Goal: Task Accomplishment & Management: Use online tool/utility

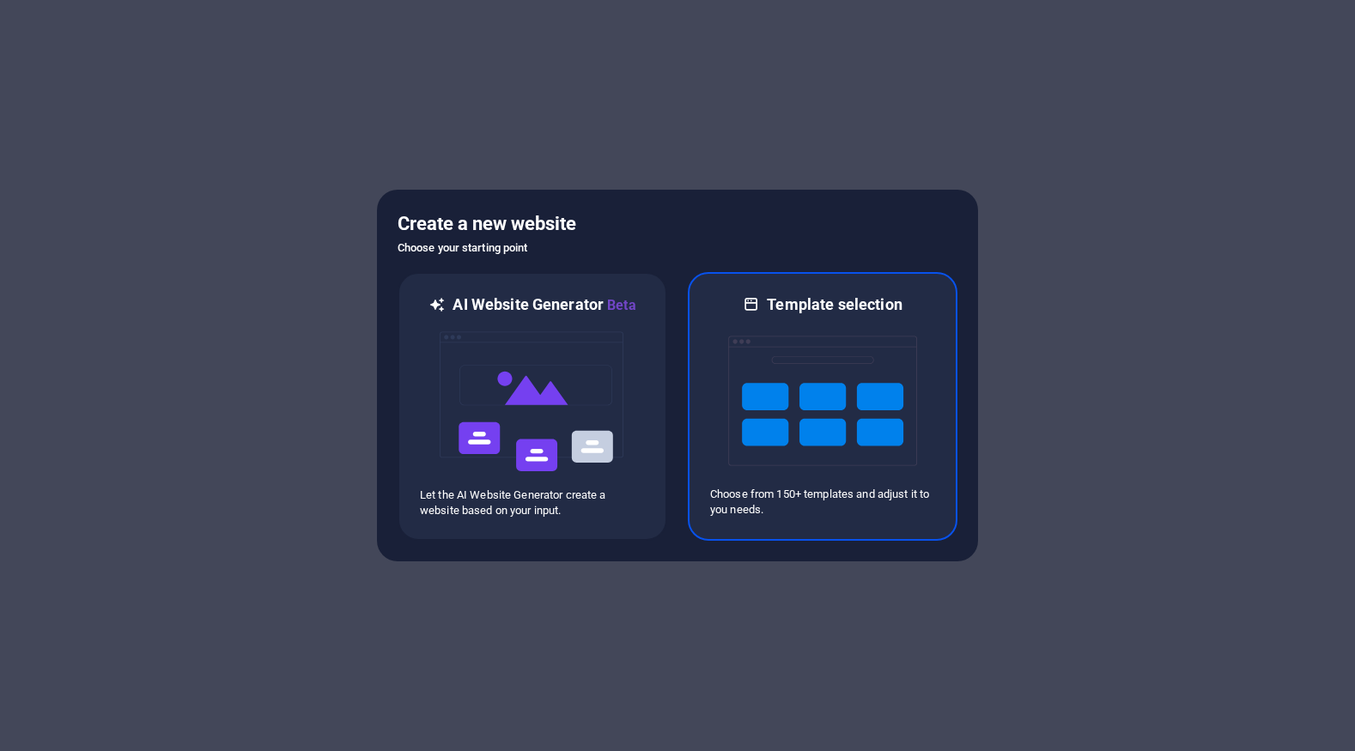
click at [840, 307] on h6 "Template selection" at bounding box center [834, 304] width 135 height 21
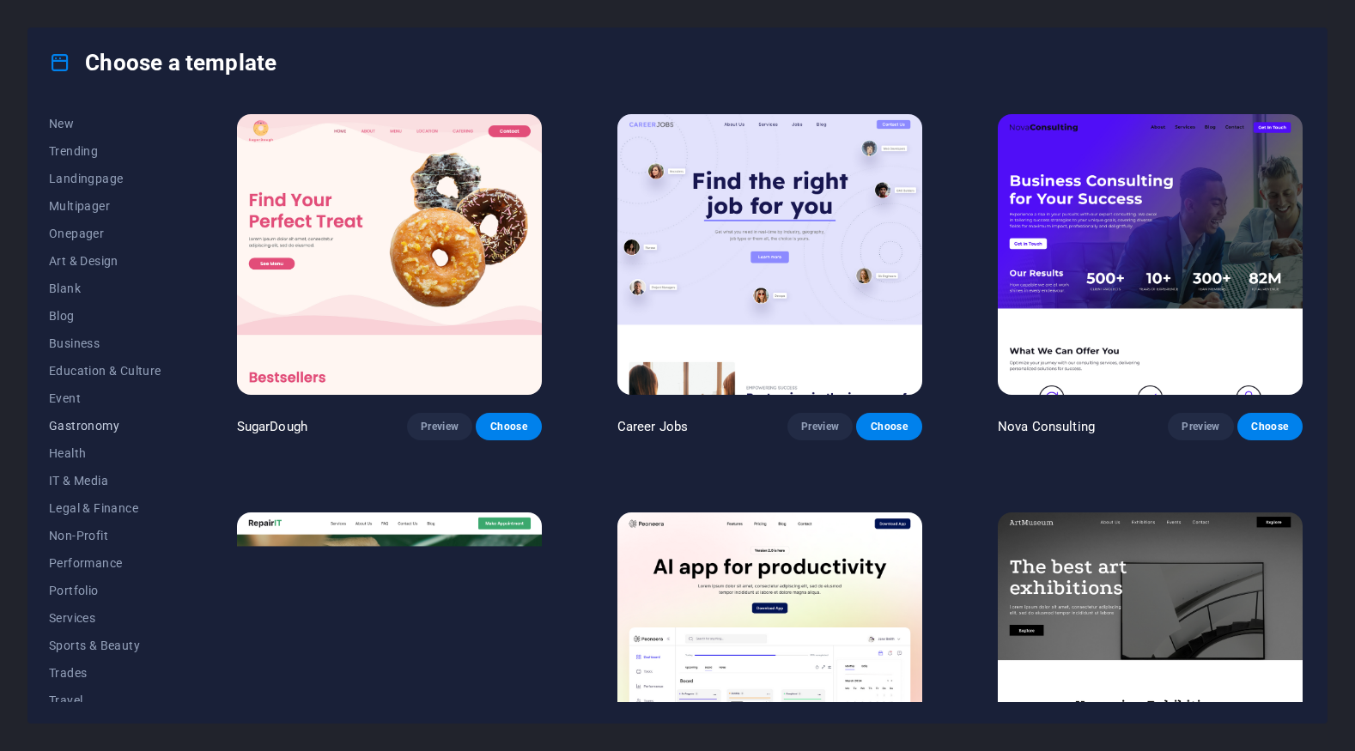
scroll to position [95, 0]
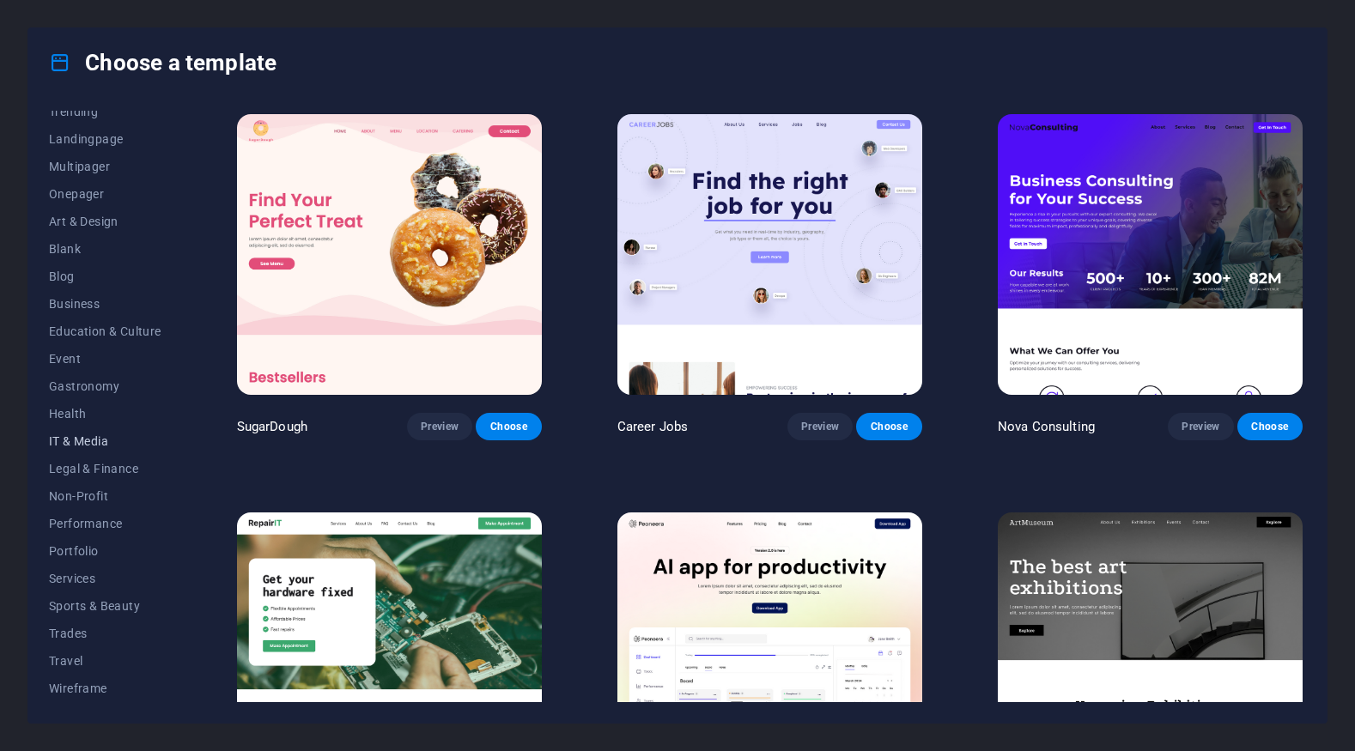
click at [79, 440] on span "IT & Media" at bounding box center [105, 441] width 112 height 14
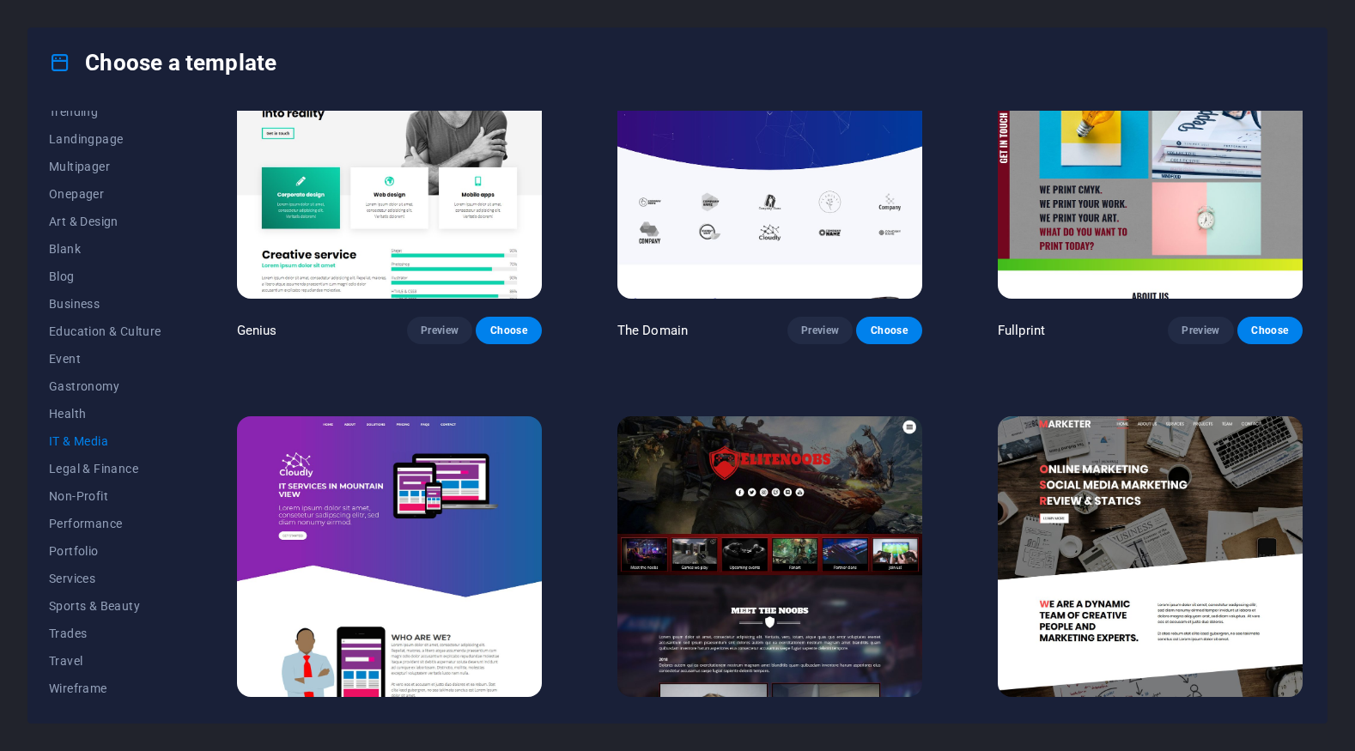
scroll to position [935, 0]
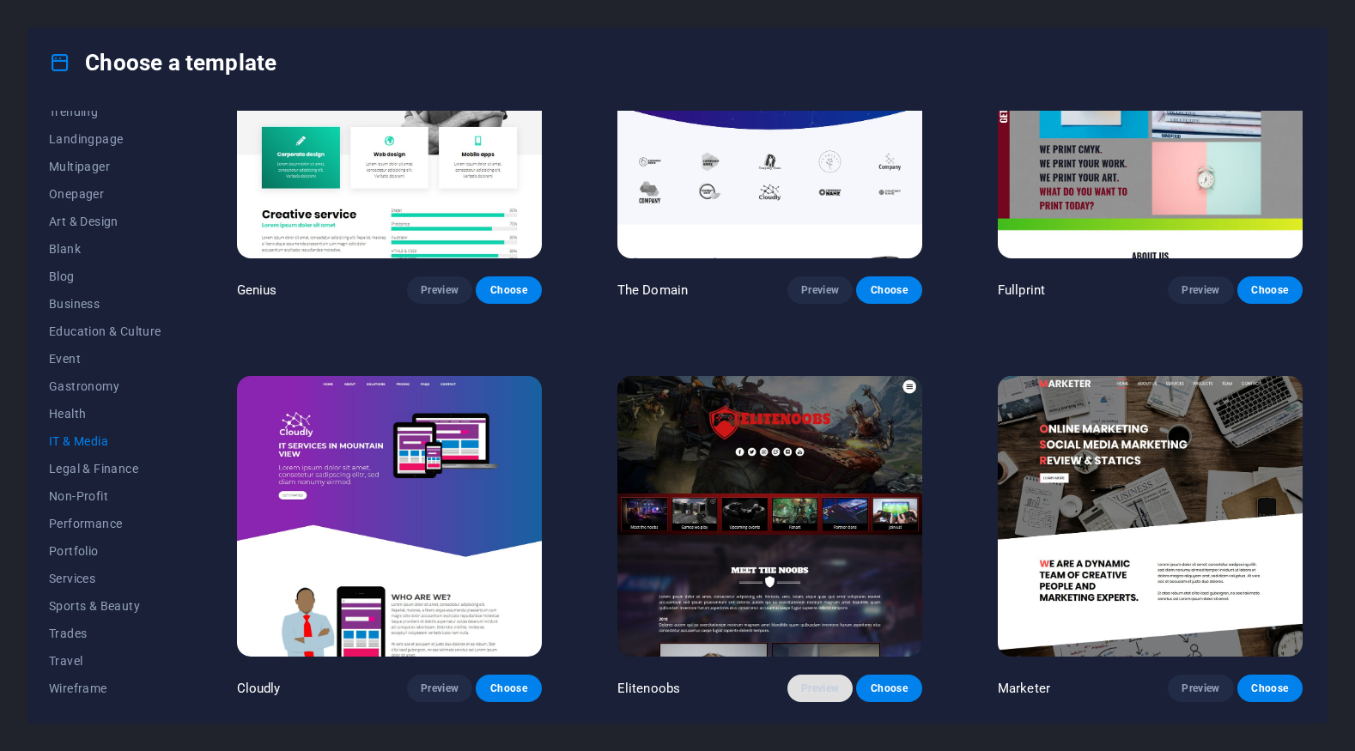
click at [812, 692] on span "Preview" at bounding box center [820, 689] width 38 height 14
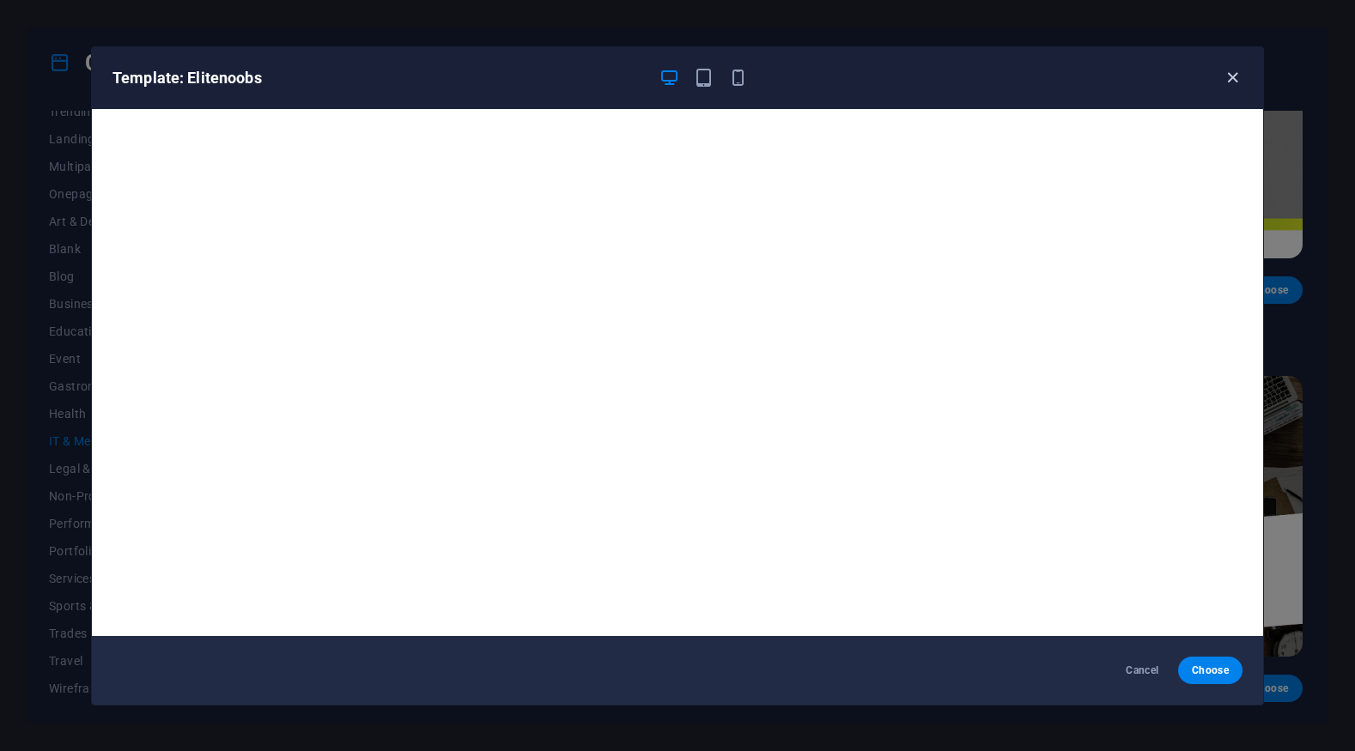
click at [1229, 80] on icon "button" at bounding box center [1233, 78] width 20 height 20
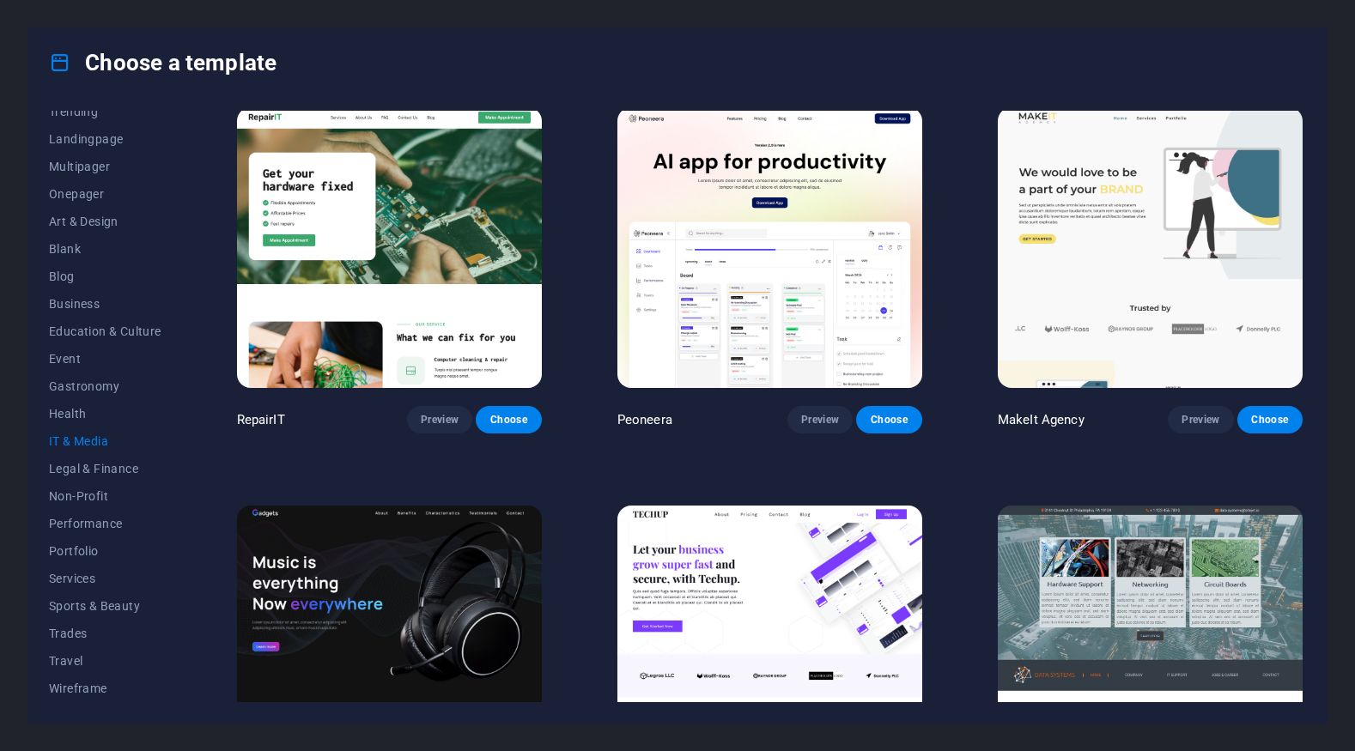
scroll to position [0, 0]
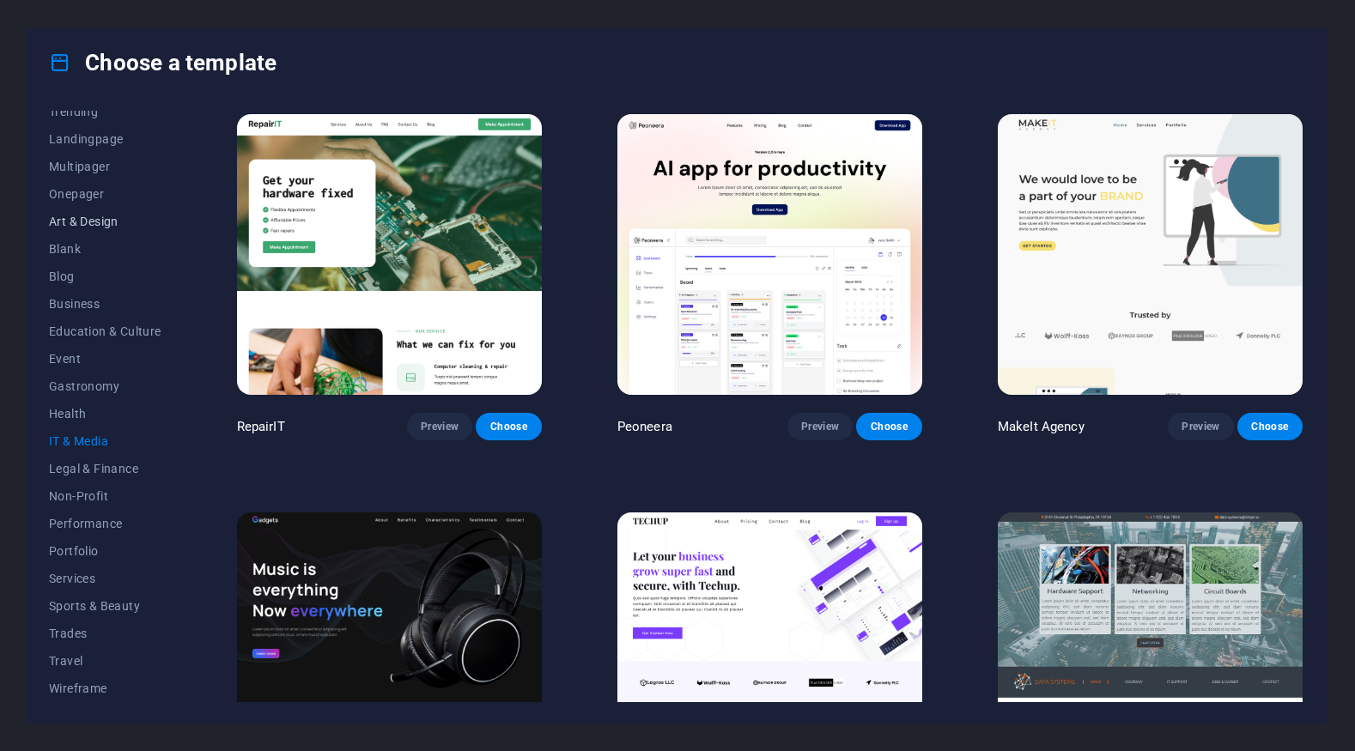
click at [97, 222] on span "Art & Design" at bounding box center [105, 222] width 112 height 14
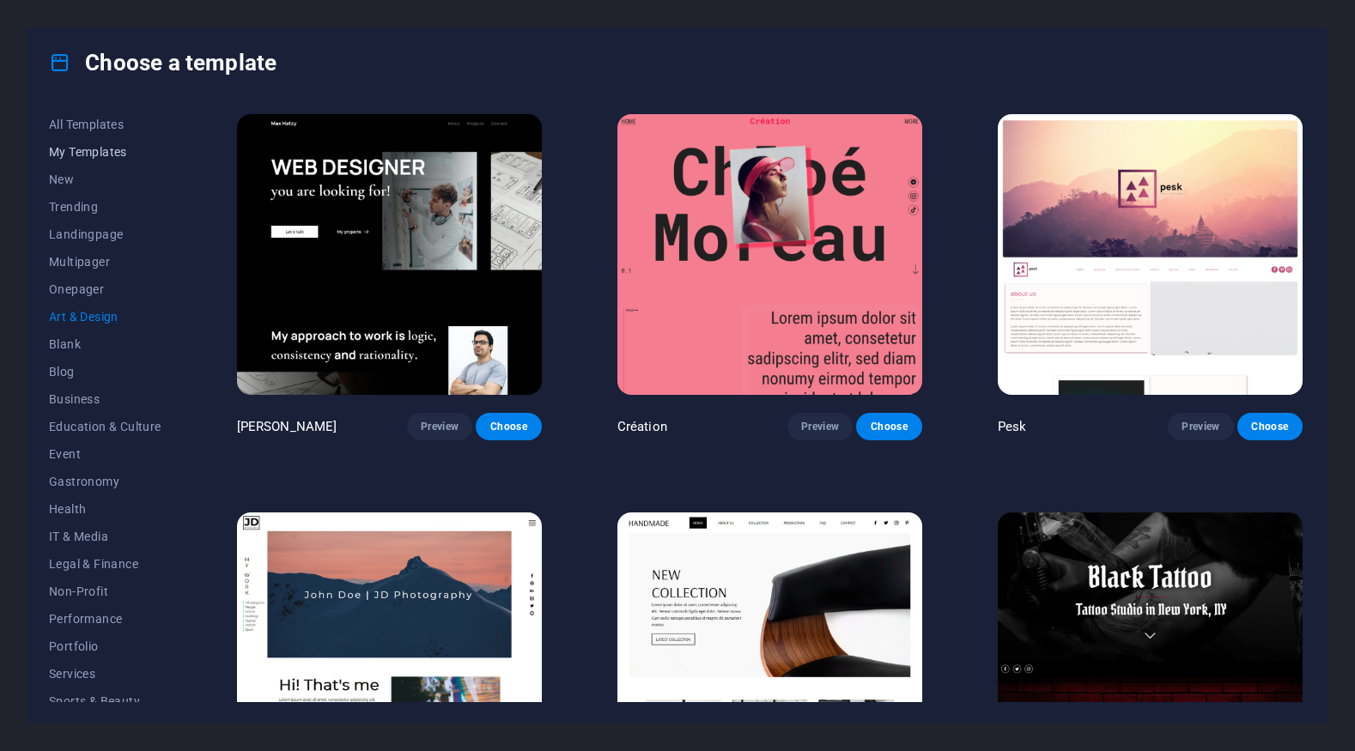
click at [95, 150] on span "My Templates" at bounding box center [105, 152] width 112 height 14
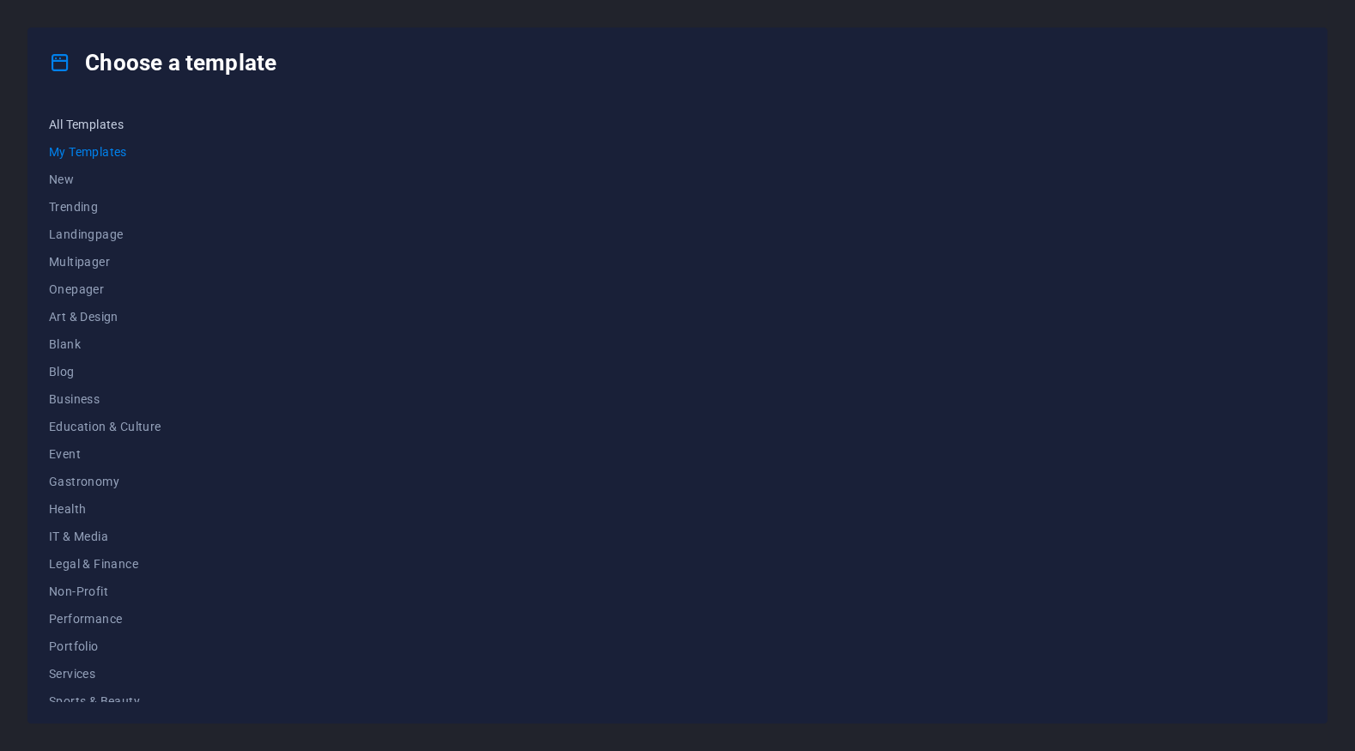
click at [97, 132] on button "All Templates" at bounding box center [105, 124] width 112 height 27
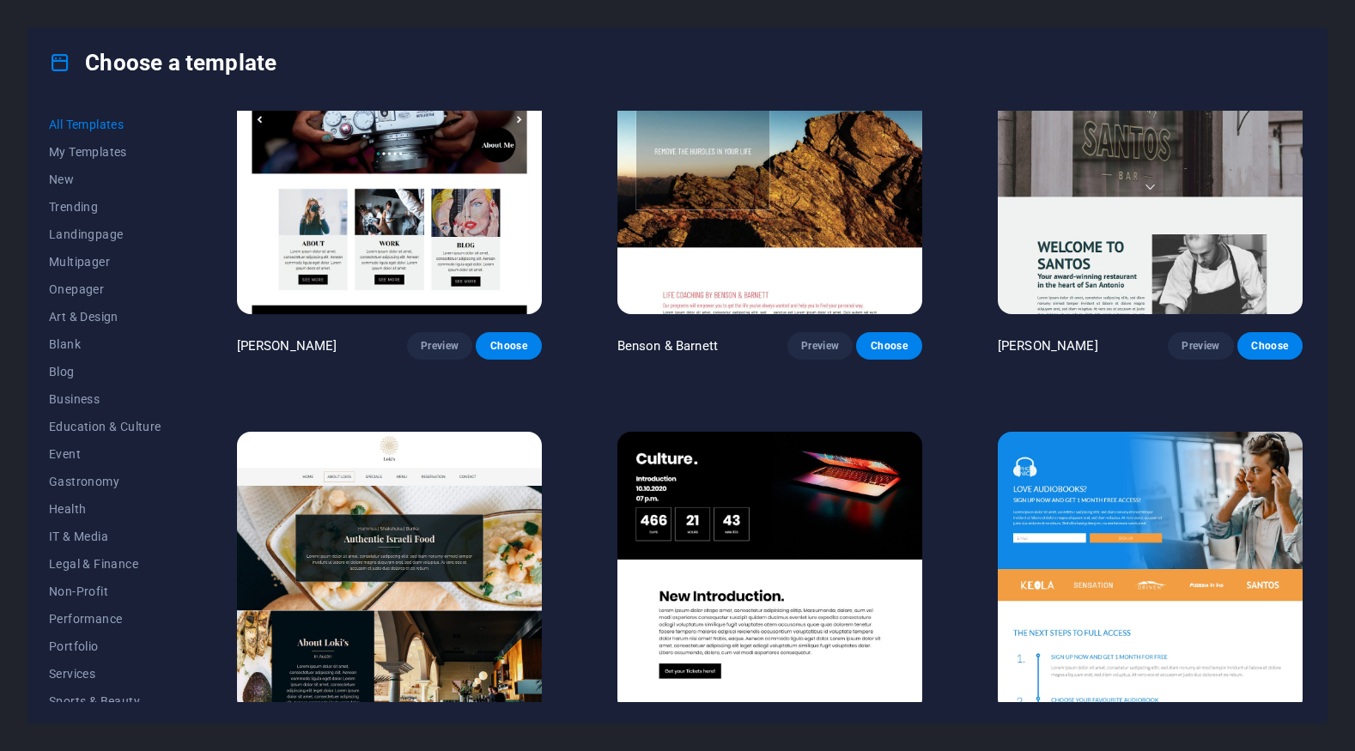
scroll to position [18012, 0]
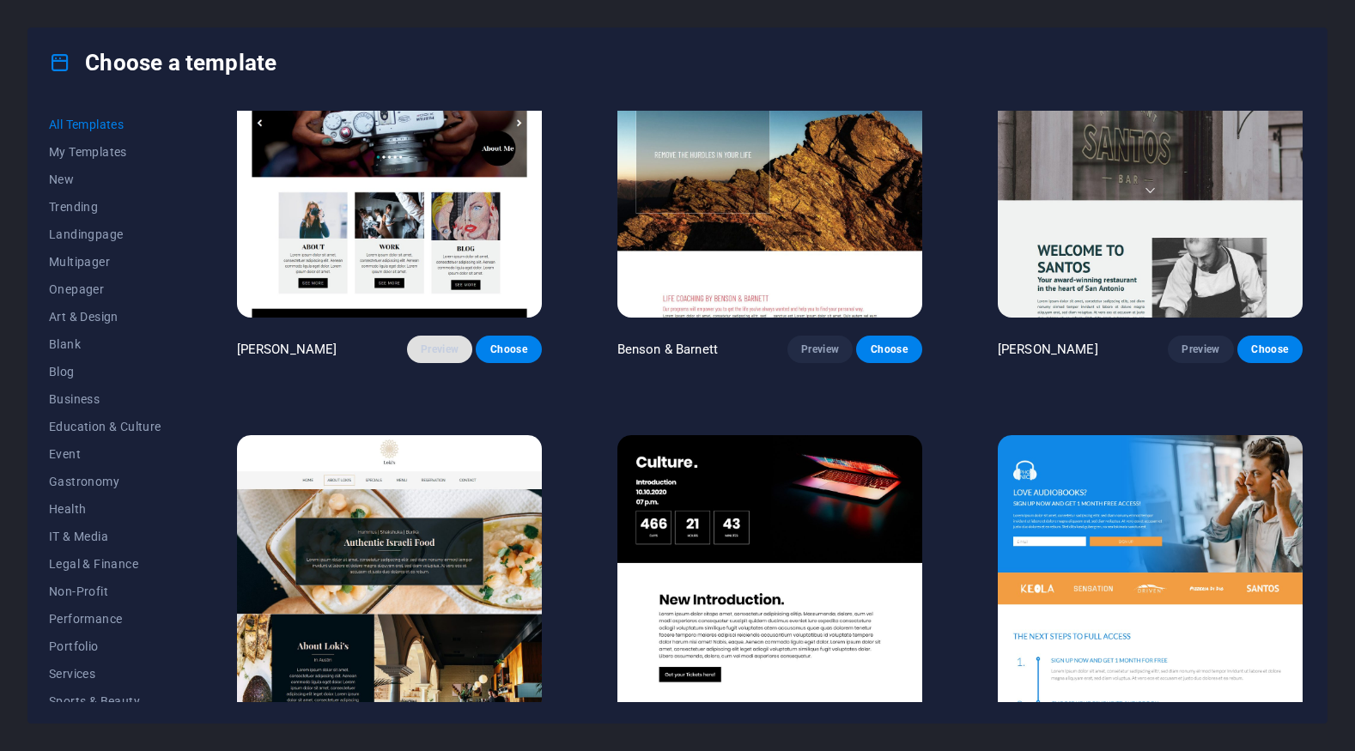
click at [425, 356] on span "Preview" at bounding box center [440, 350] width 38 height 14
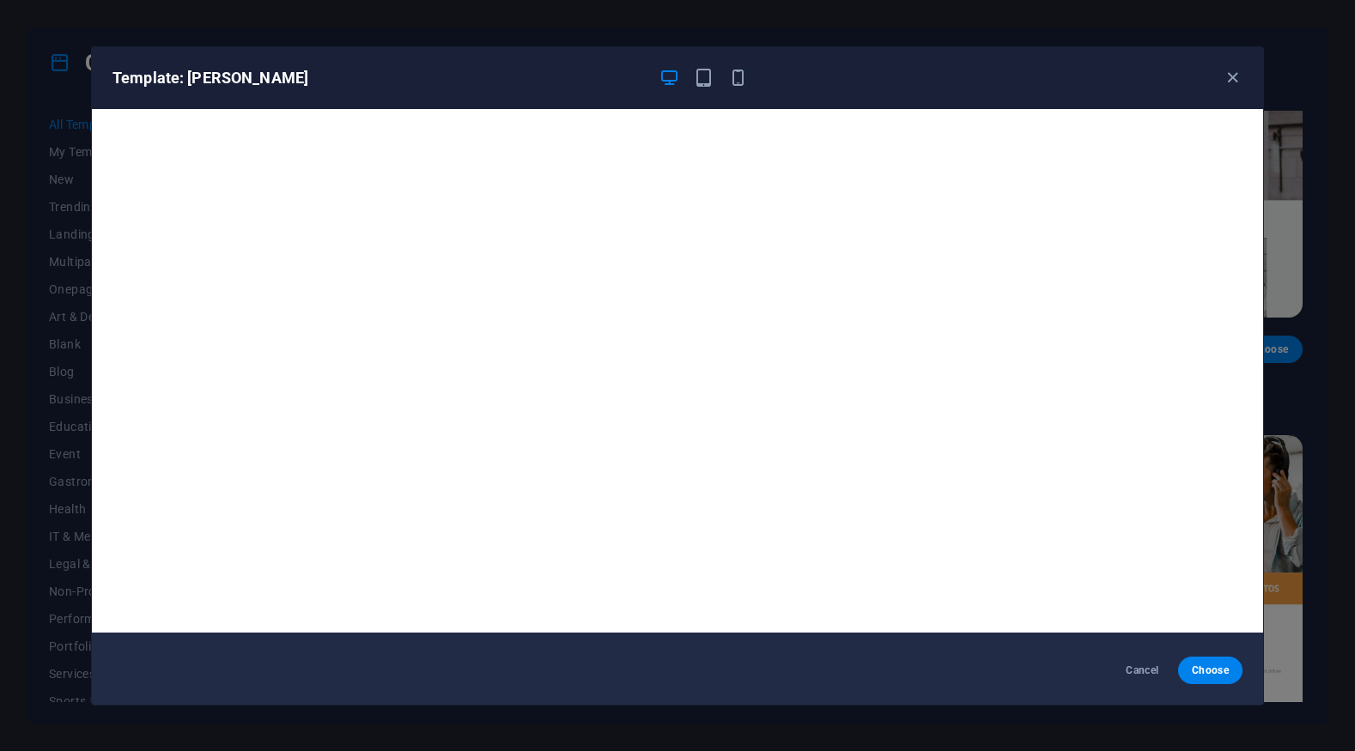
scroll to position [0, 0]
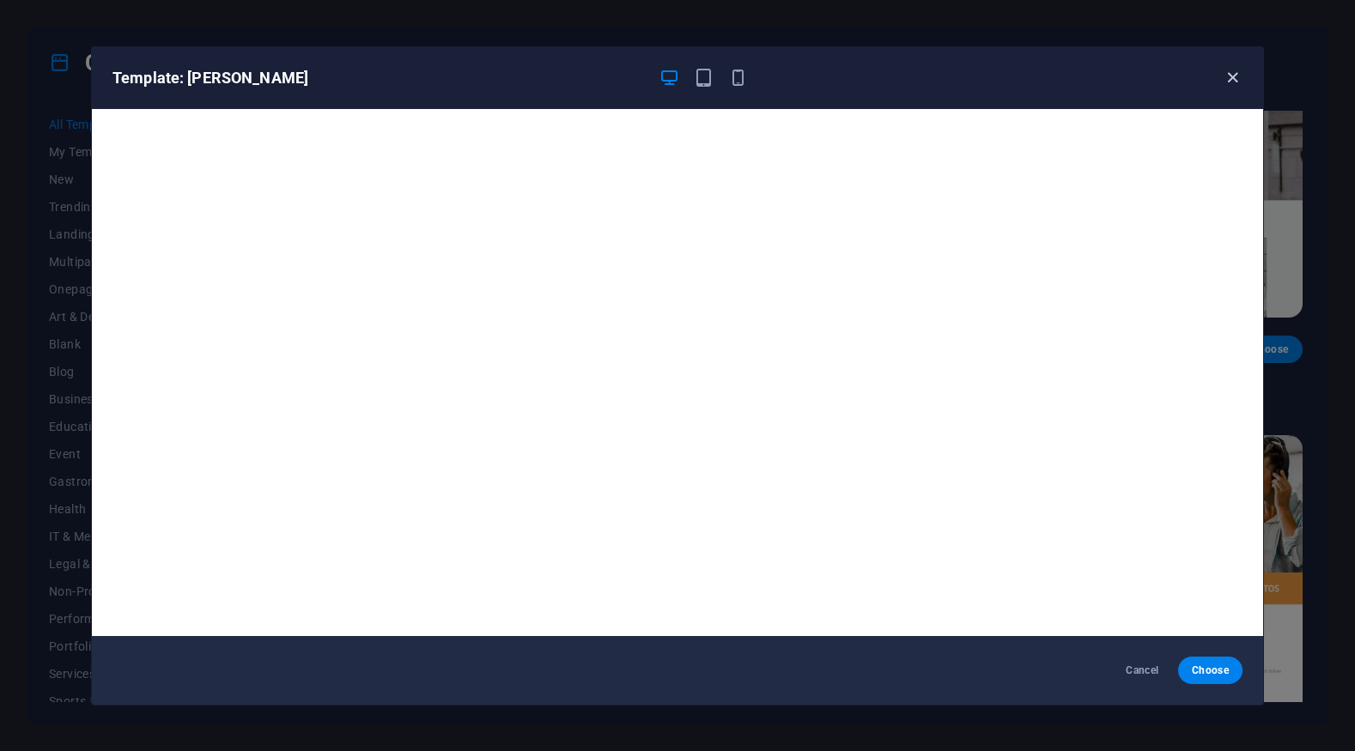
click at [1236, 77] on icon "button" at bounding box center [1233, 78] width 20 height 20
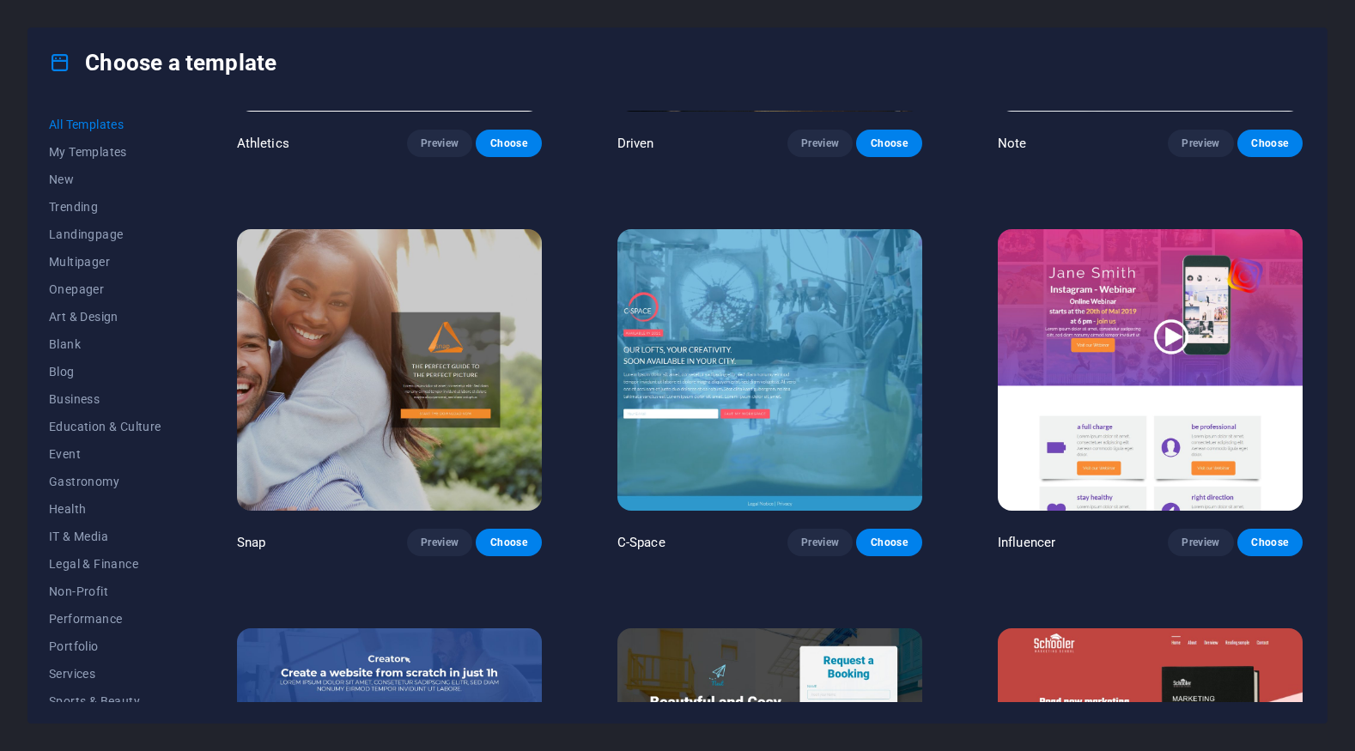
scroll to position [19836, 0]
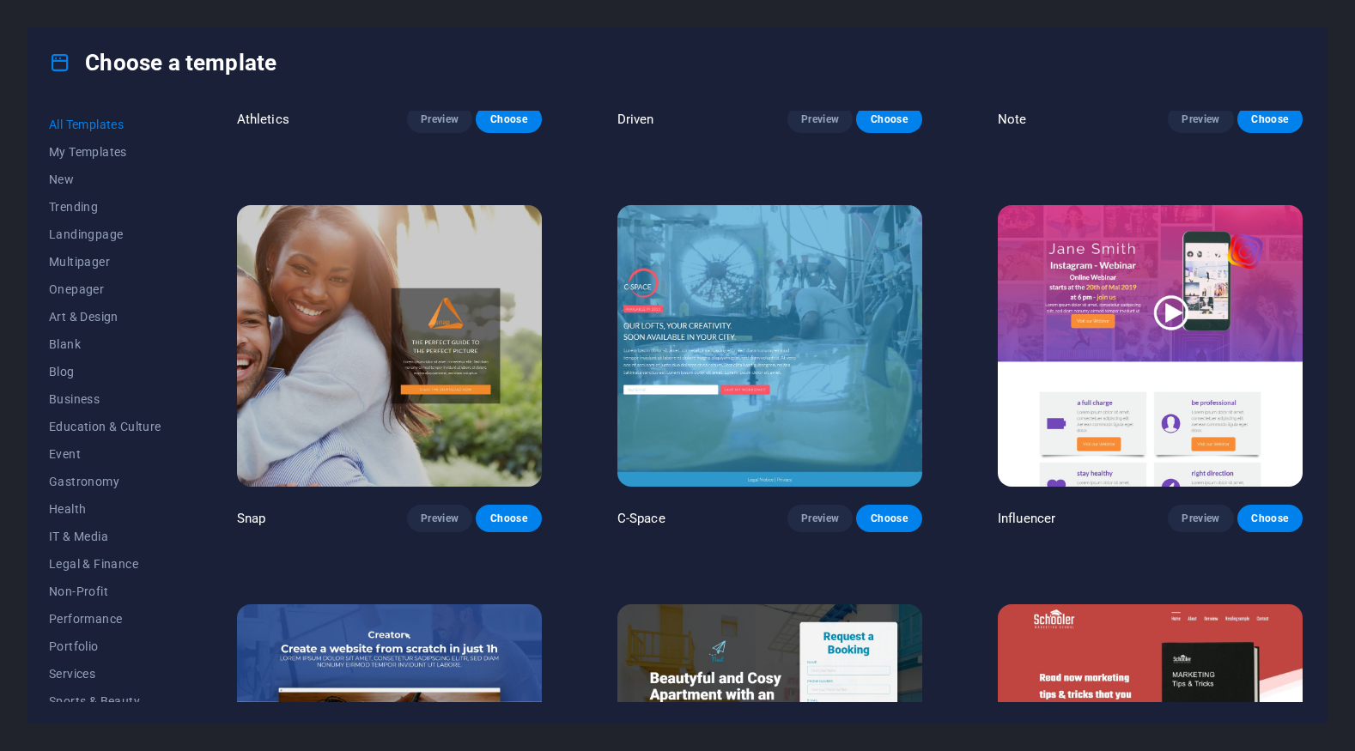
click at [347, 330] on img at bounding box center [389, 345] width 305 height 281
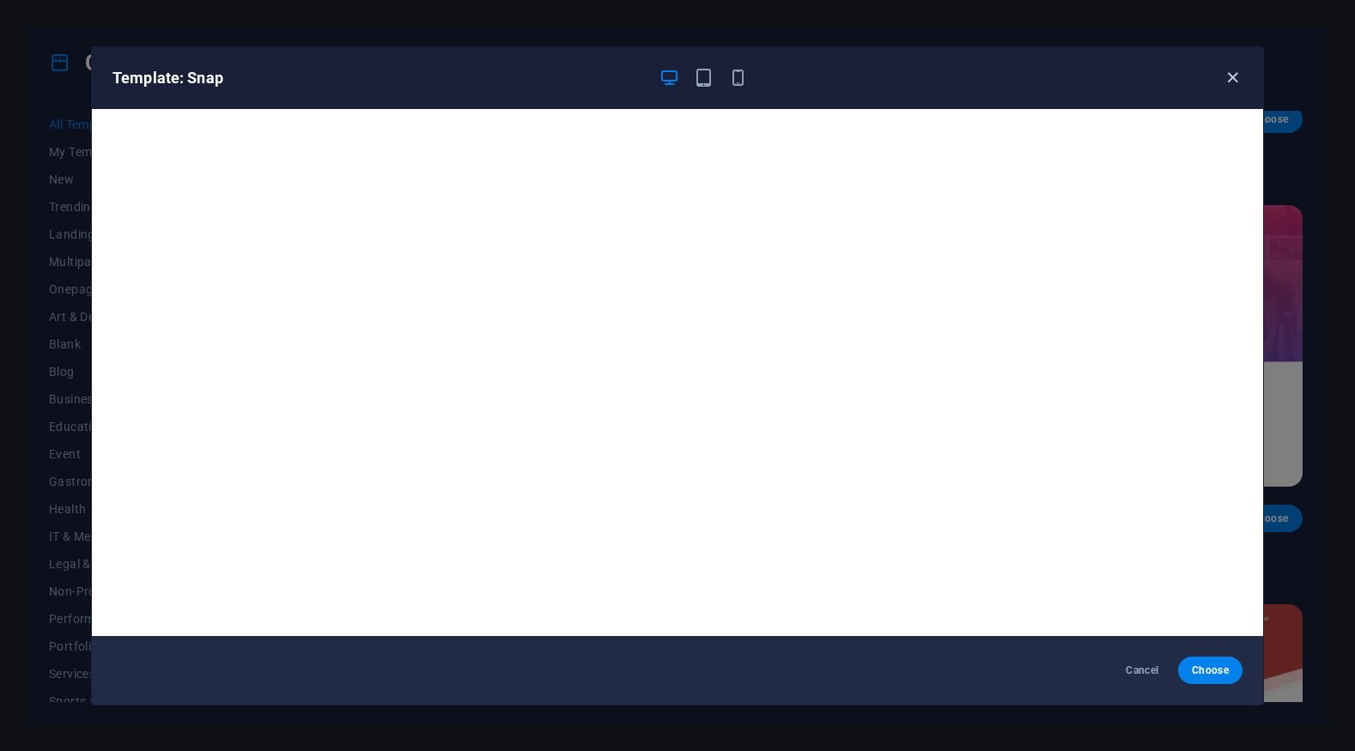
click at [1237, 79] on icon "button" at bounding box center [1233, 78] width 20 height 20
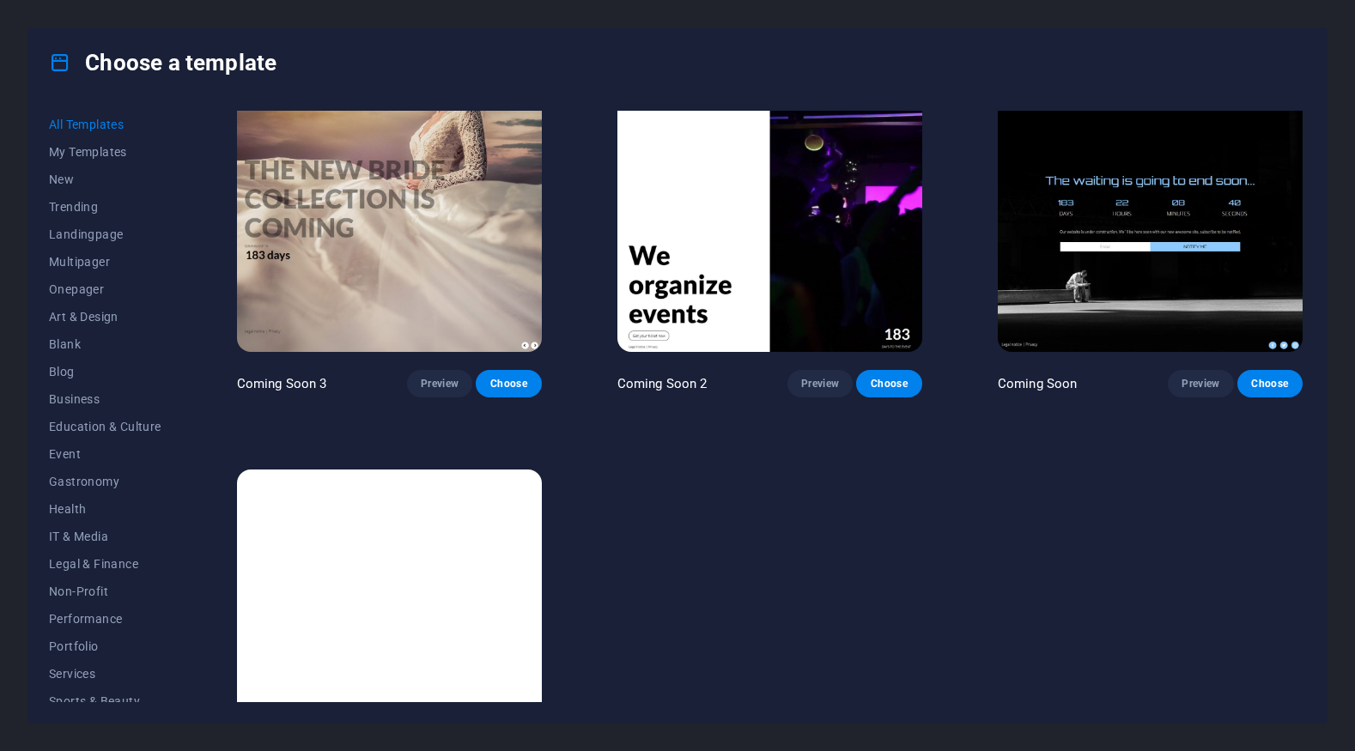
scroll to position [21672, 0]
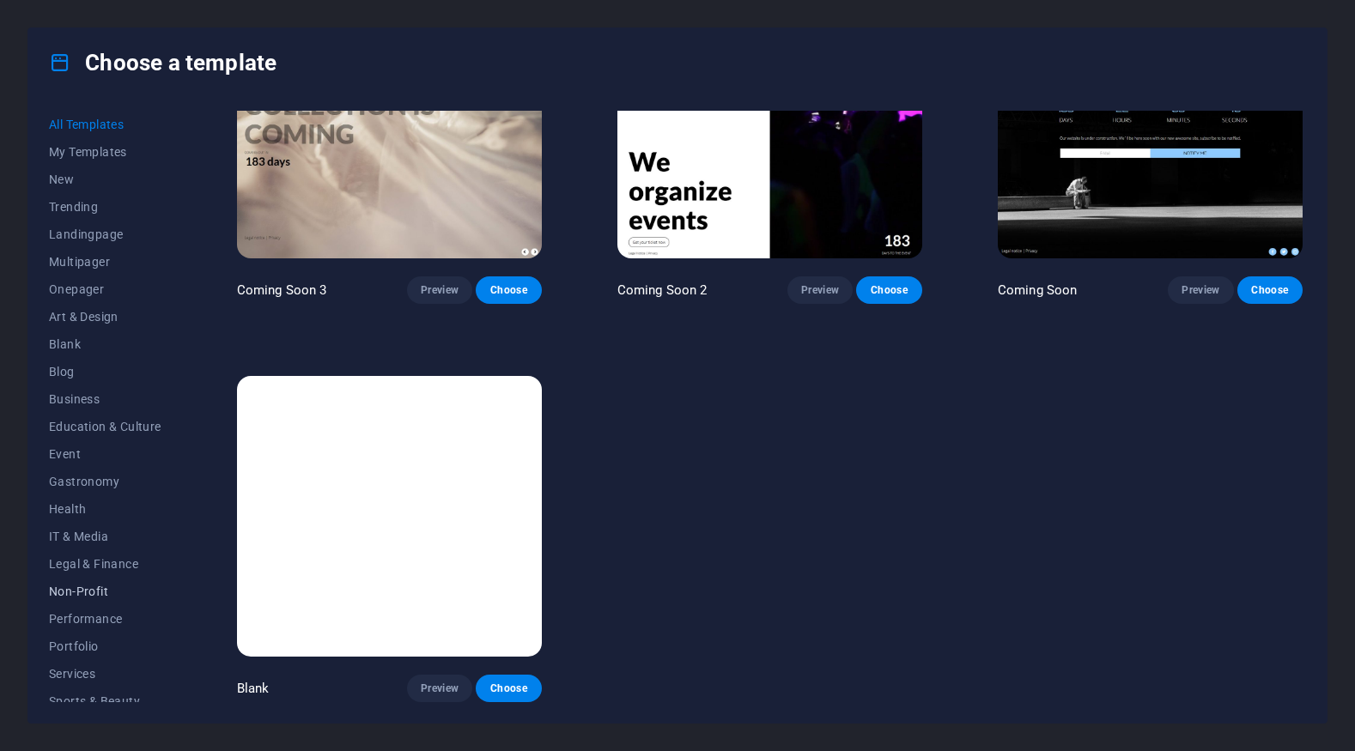
click at [83, 599] on button "Non-Profit" at bounding box center [105, 591] width 112 height 27
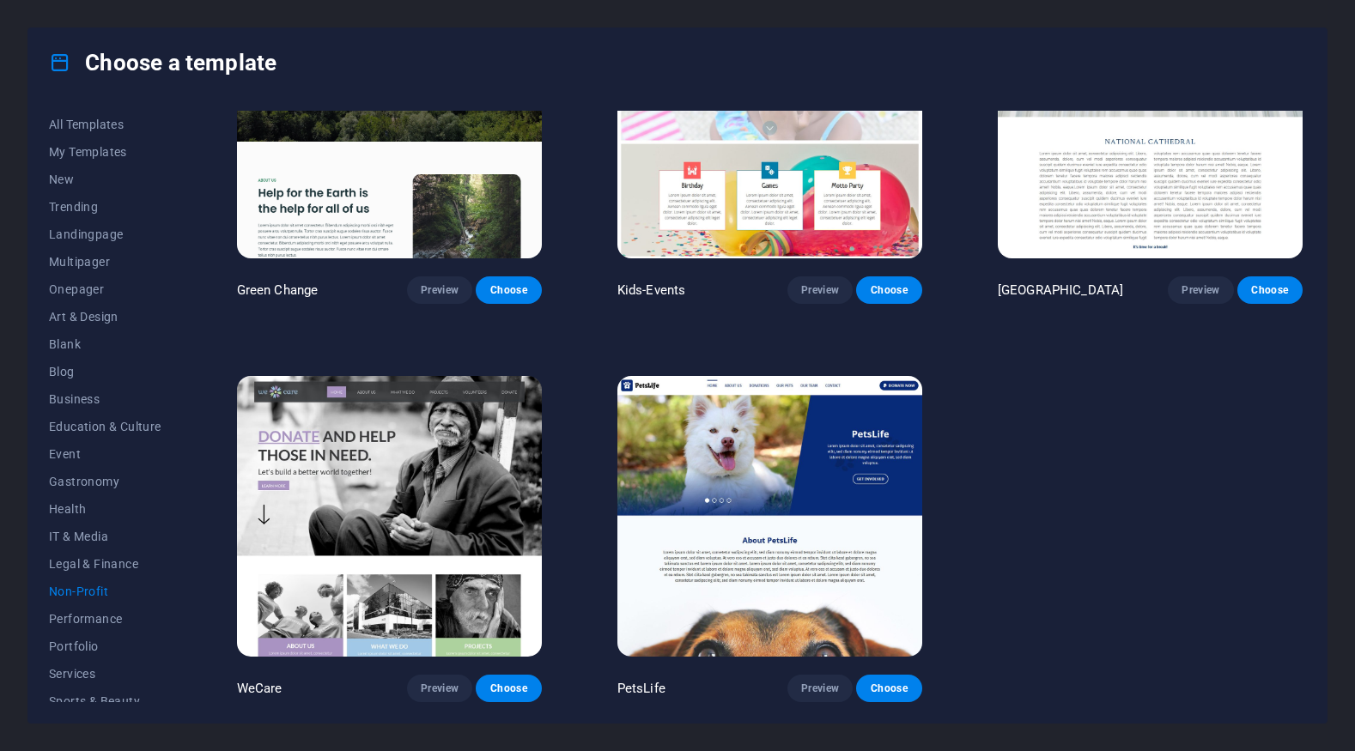
scroll to position [137, 0]
click at [100, 539] on span "IT & Media" at bounding box center [105, 537] width 112 height 14
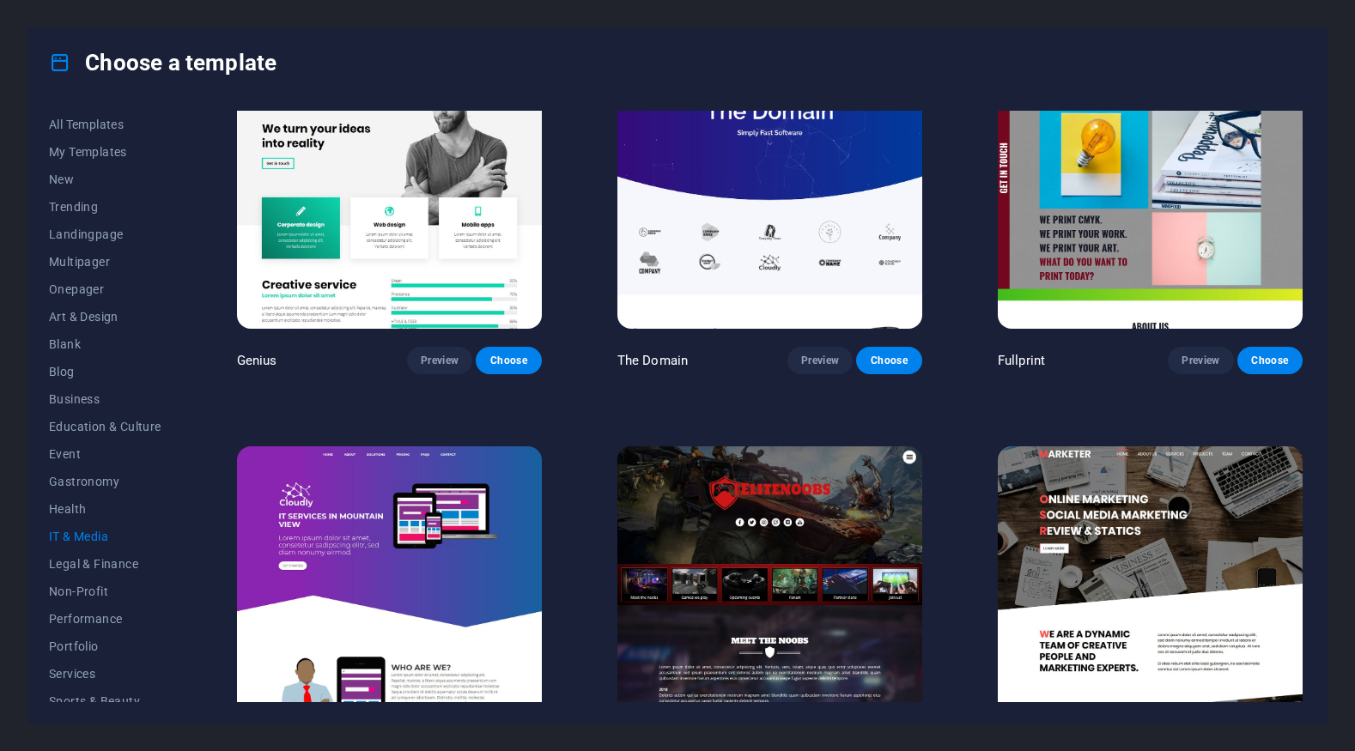
scroll to position [935, 0]
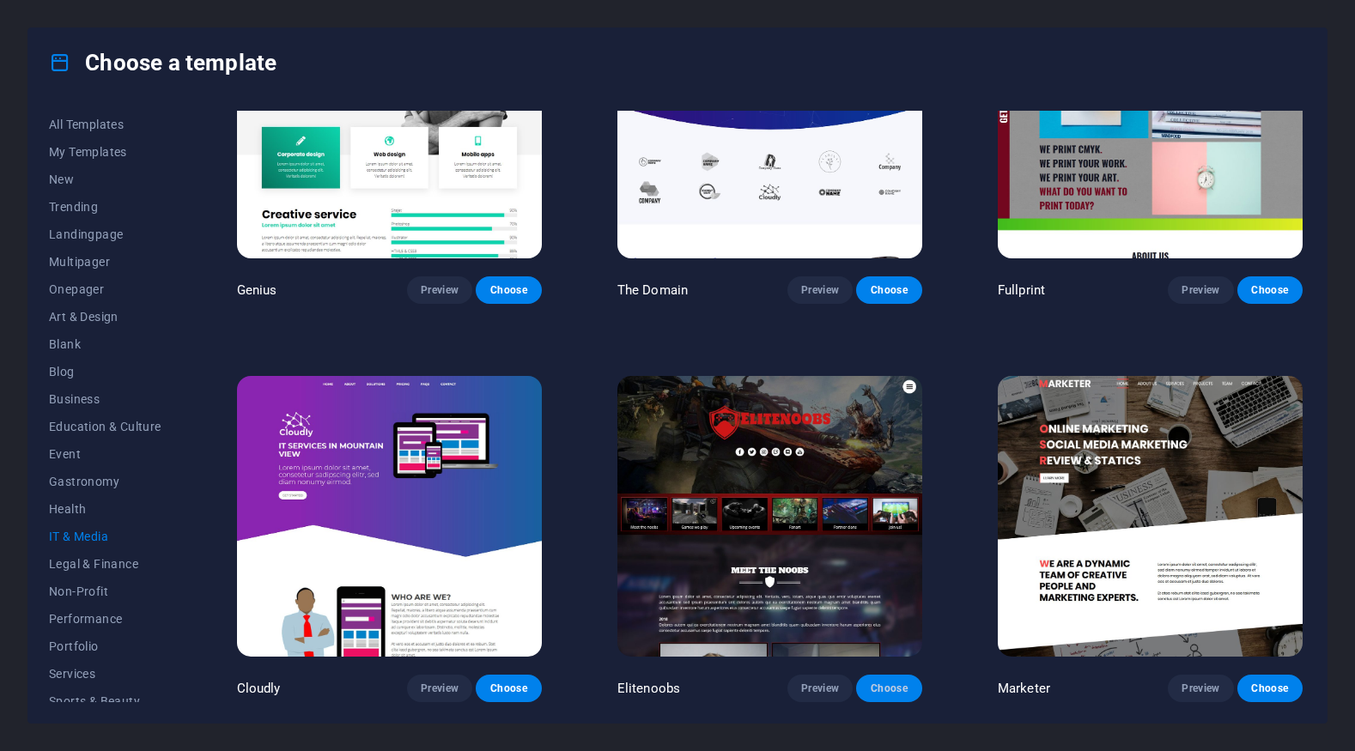
click at [888, 687] on span "Choose" at bounding box center [889, 689] width 38 height 14
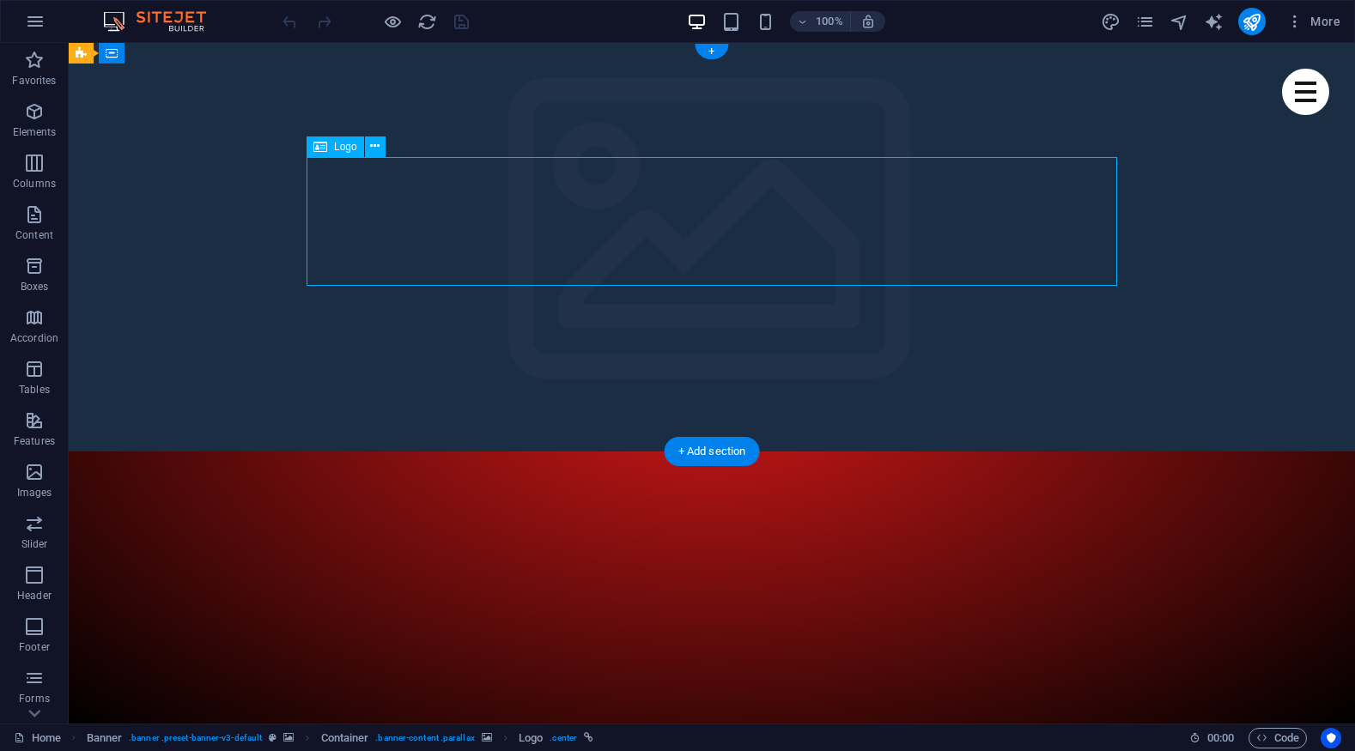
select select "px"
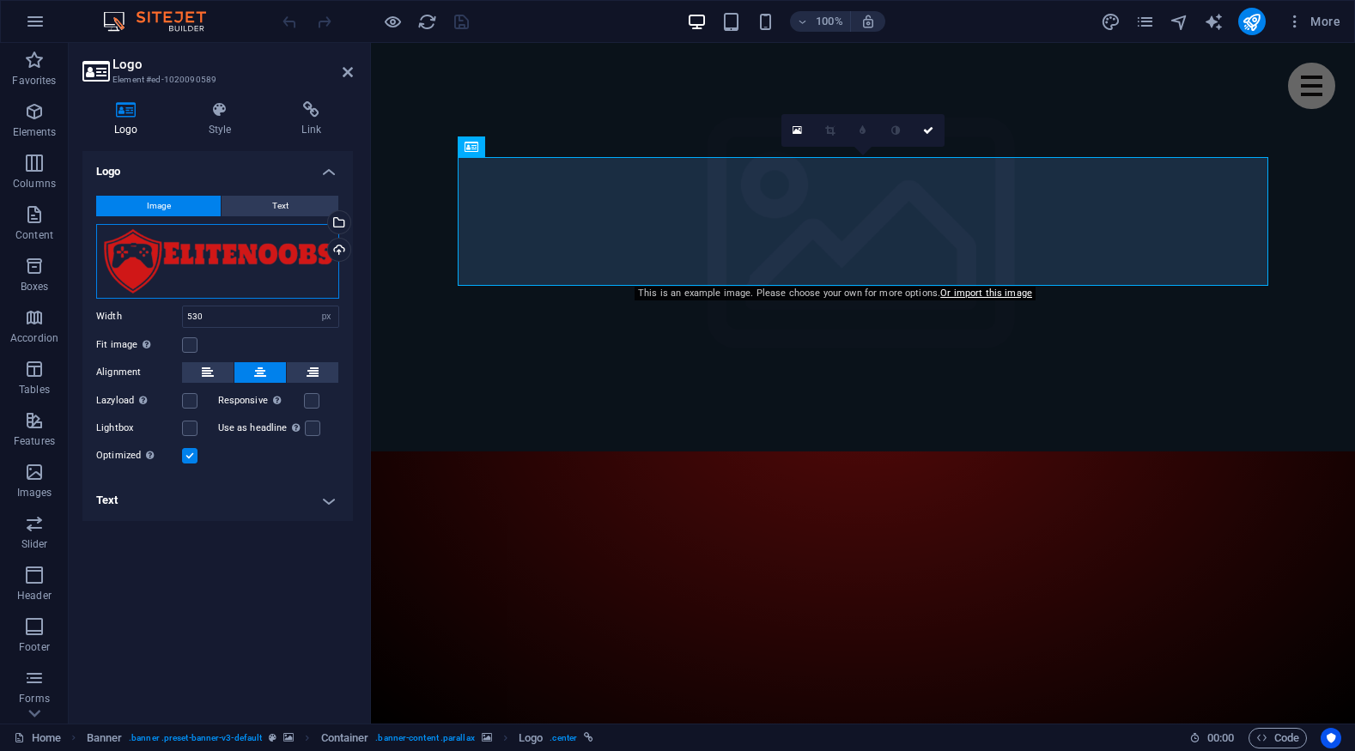
click at [291, 251] on div "Drag files here, click to choose files or select files from Files or our free s…" at bounding box center [217, 261] width 243 height 75
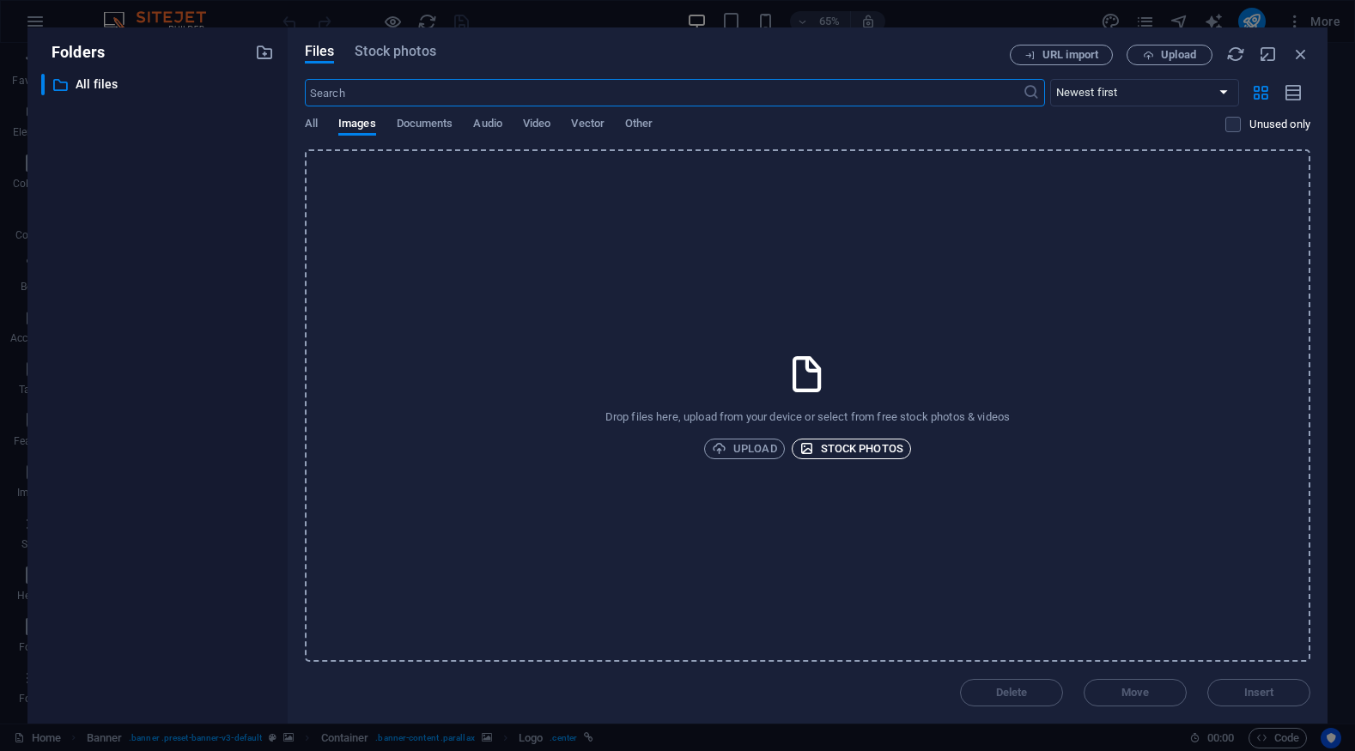
click at [855, 455] on span "Stock photos" at bounding box center [851, 449] width 104 height 21
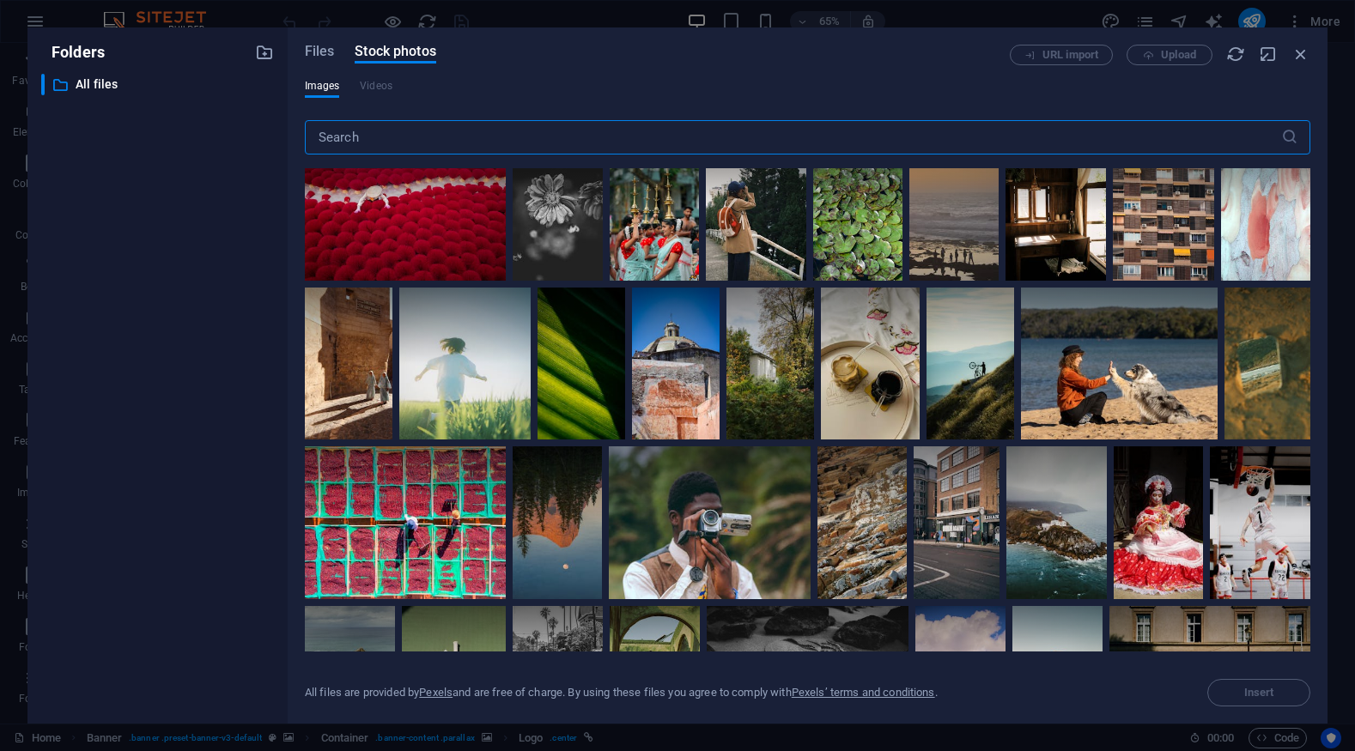
scroll to position [301, 0]
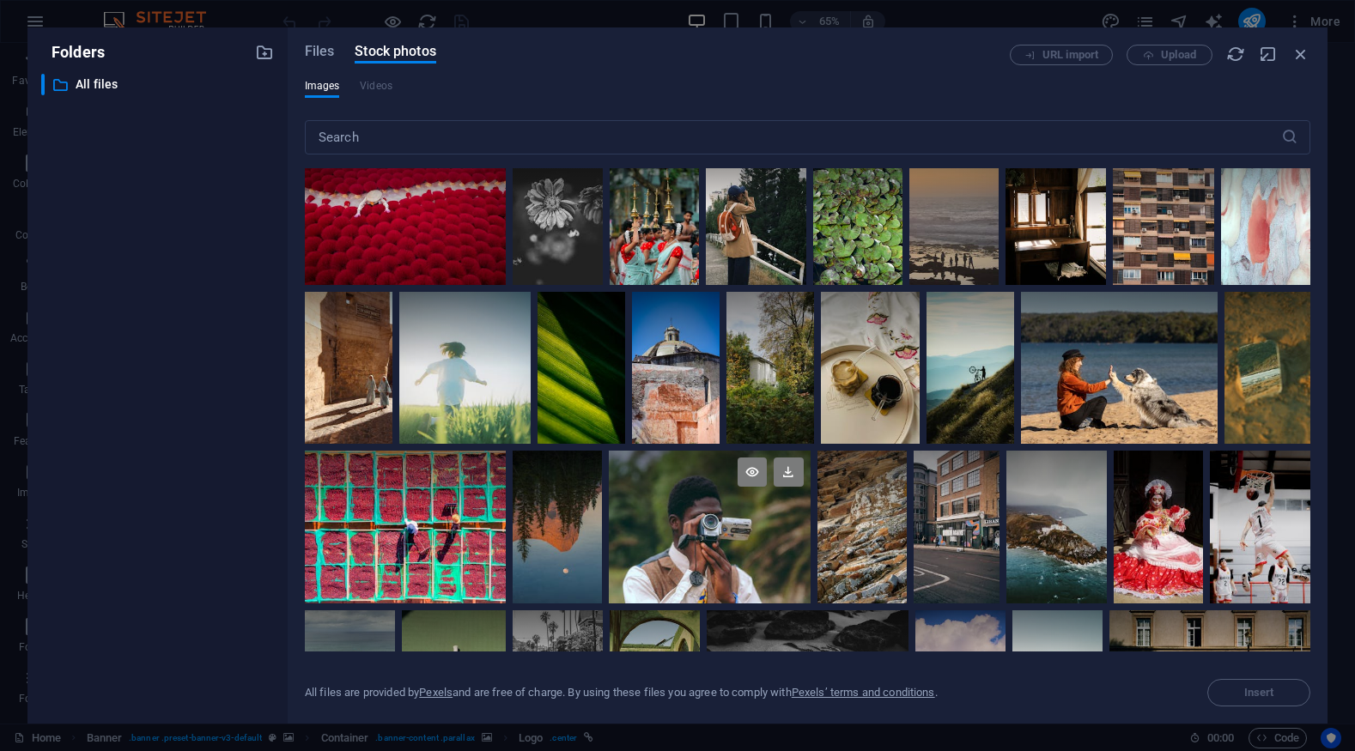
click at [685, 516] on div at bounding box center [709, 489] width 201 height 76
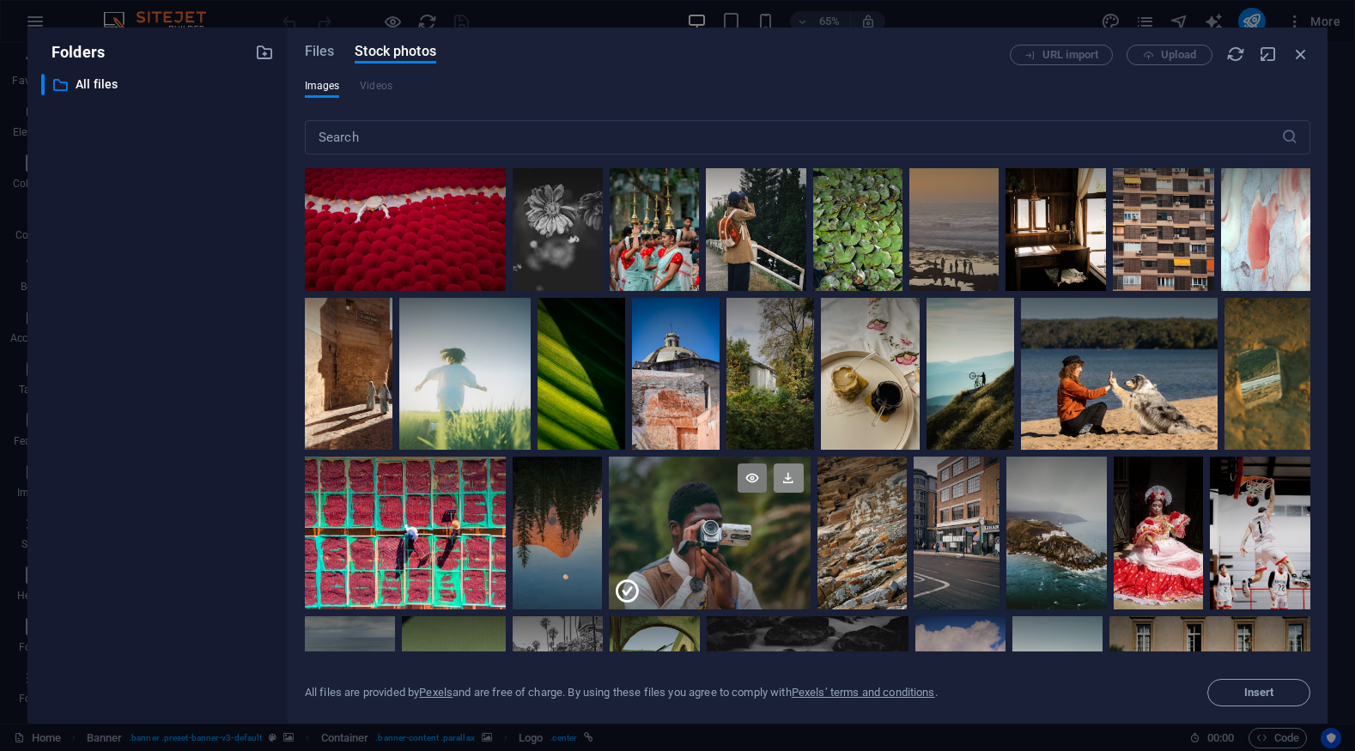
scroll to position [292, 0]
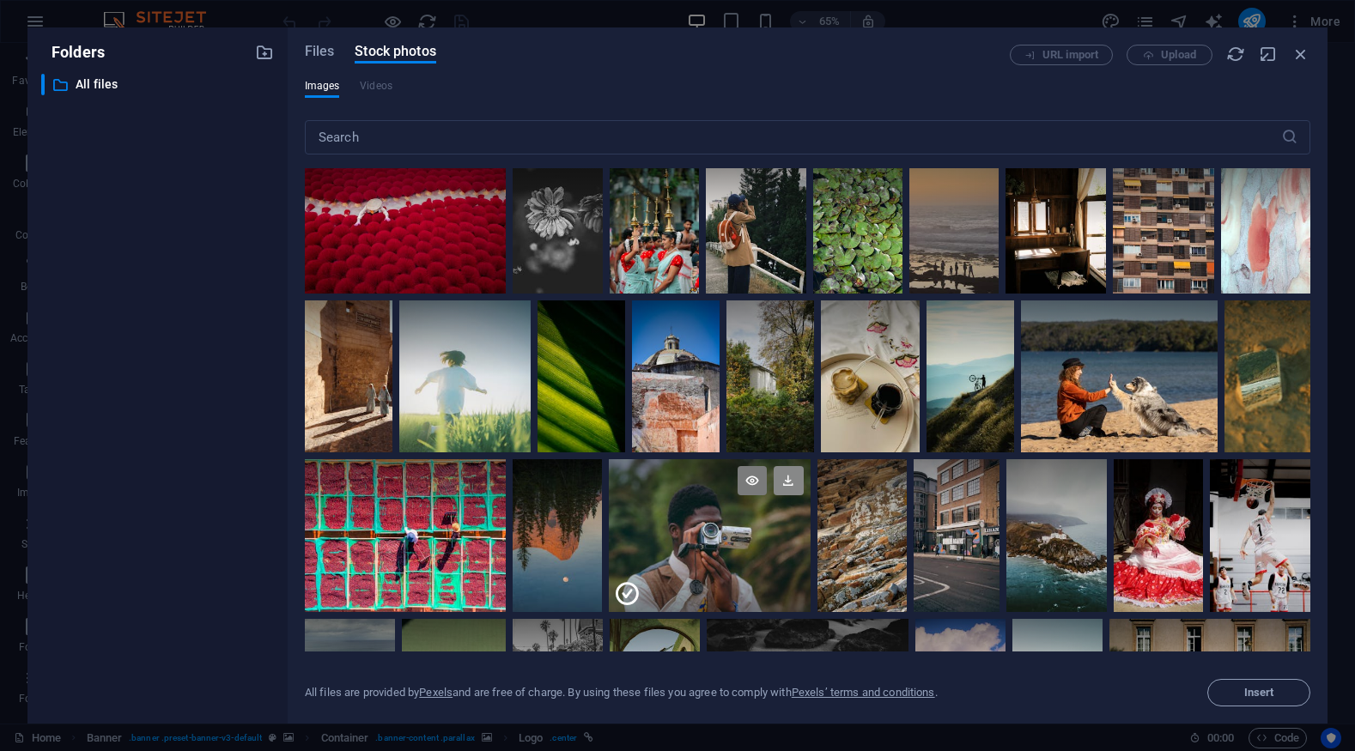
click at [792, 478] on icon at bounding box center [788, 480] width 29 height 29
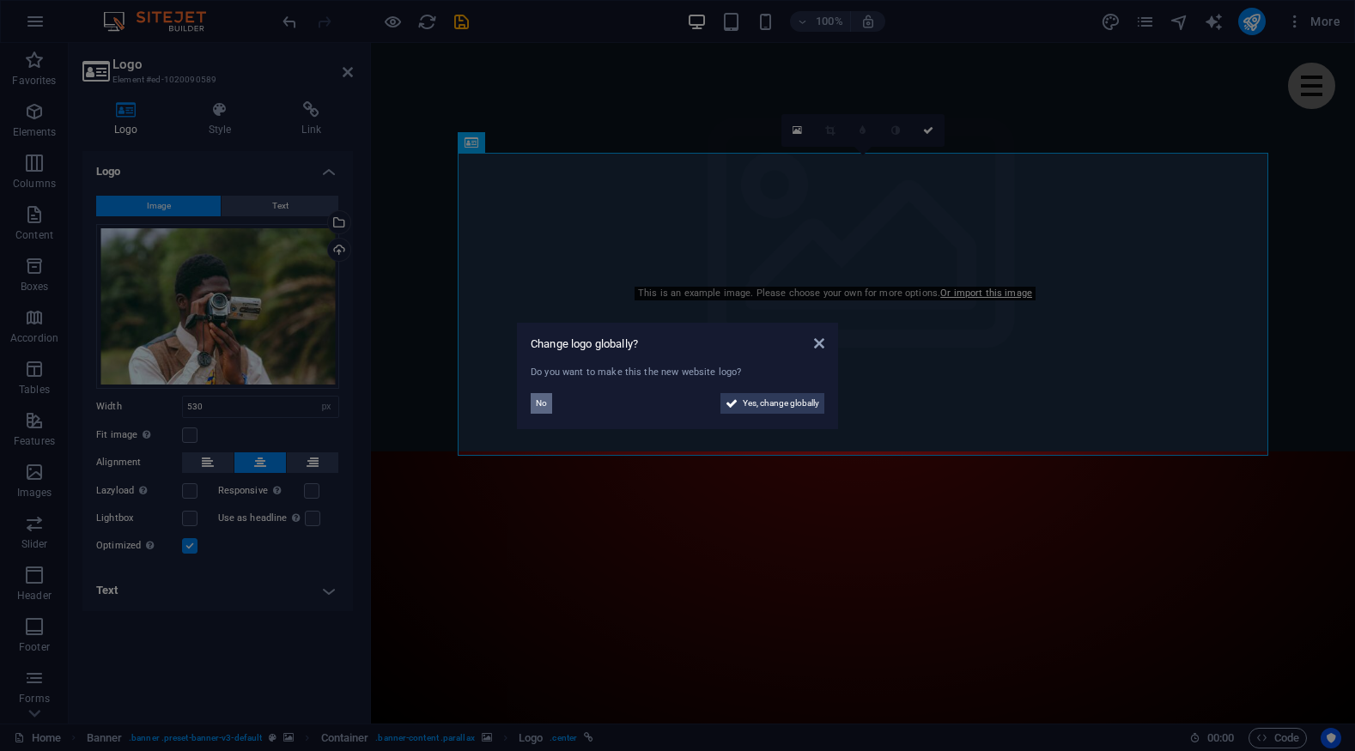
click at [544, 409] on span "No" at bounding box center [541, 403] width 11 height 21
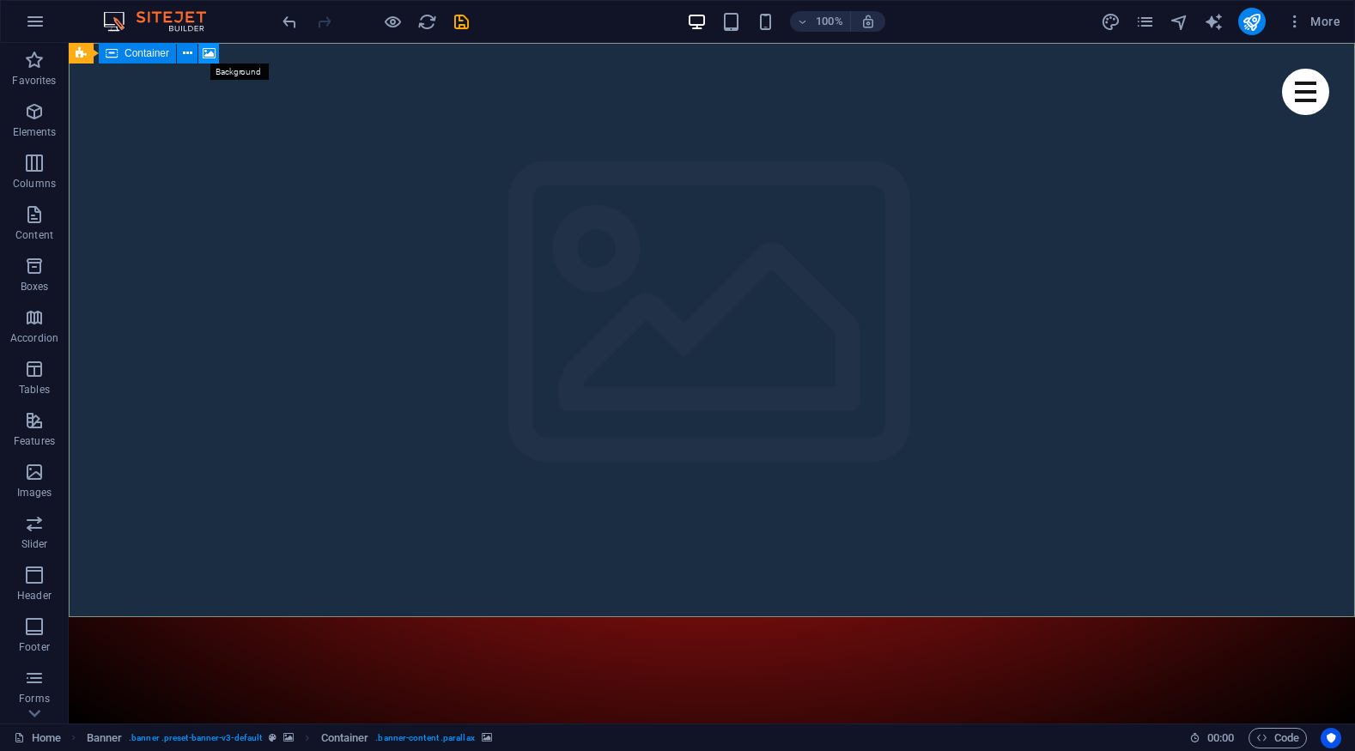
click at [209, 58] on icon at bounding box center [209, 54] width 13 height 18
select select "ms"
select select "s"
select select "progressive"
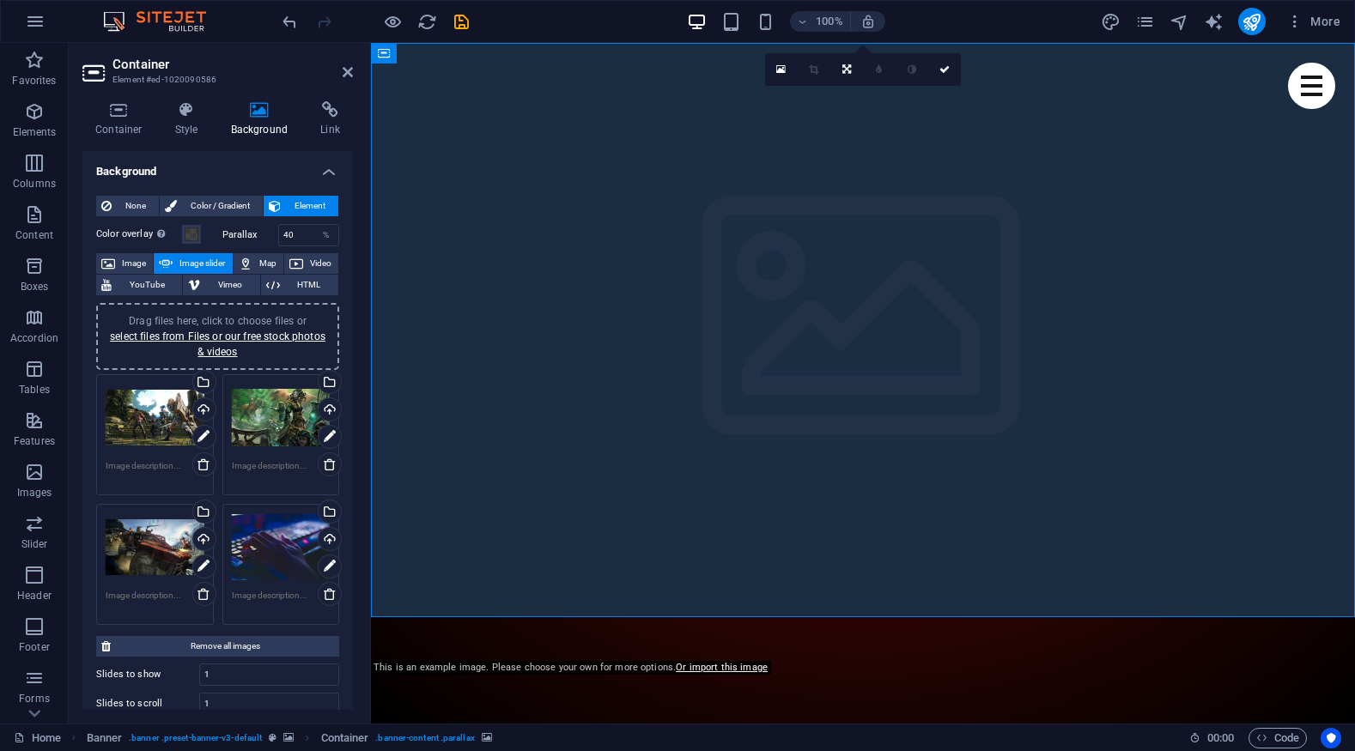
click at [258, 123] on h4 "Background" at bounding box center [263, 119] width 90 height 36
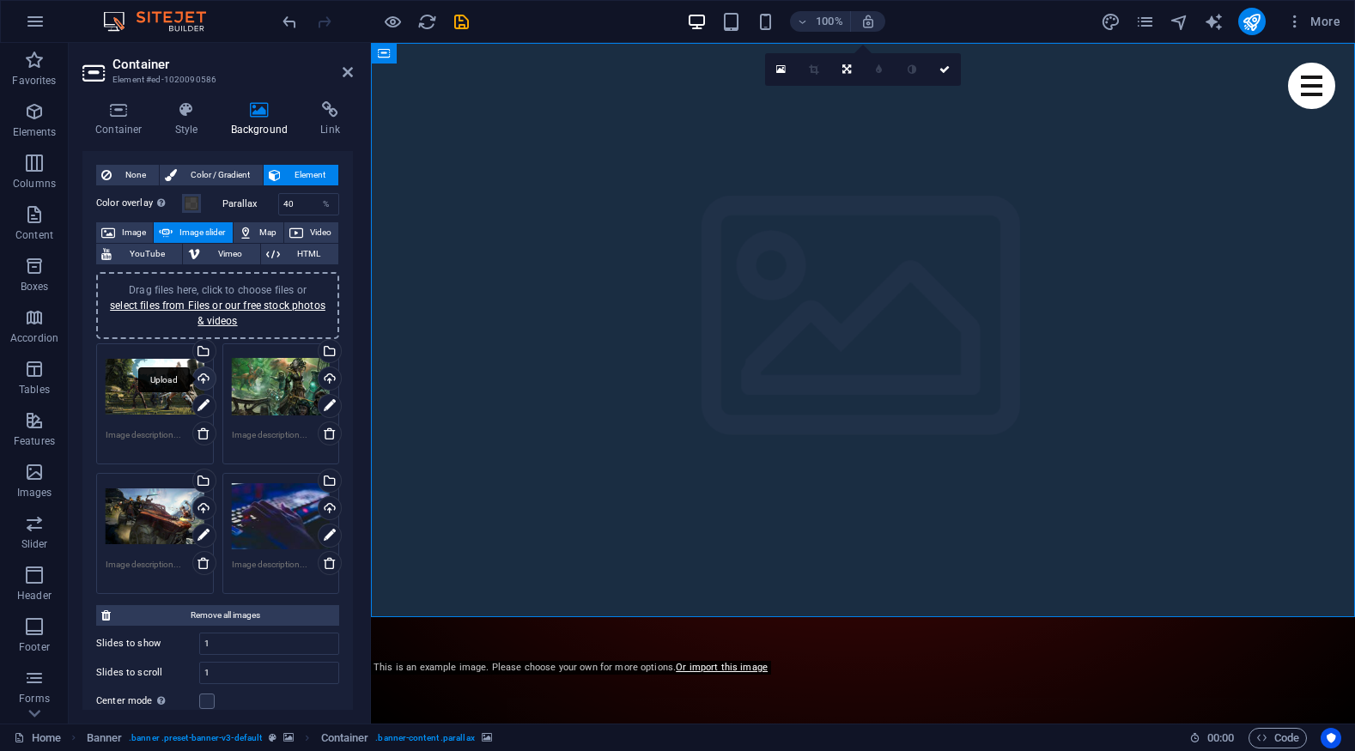
scroll to position [0, 0]
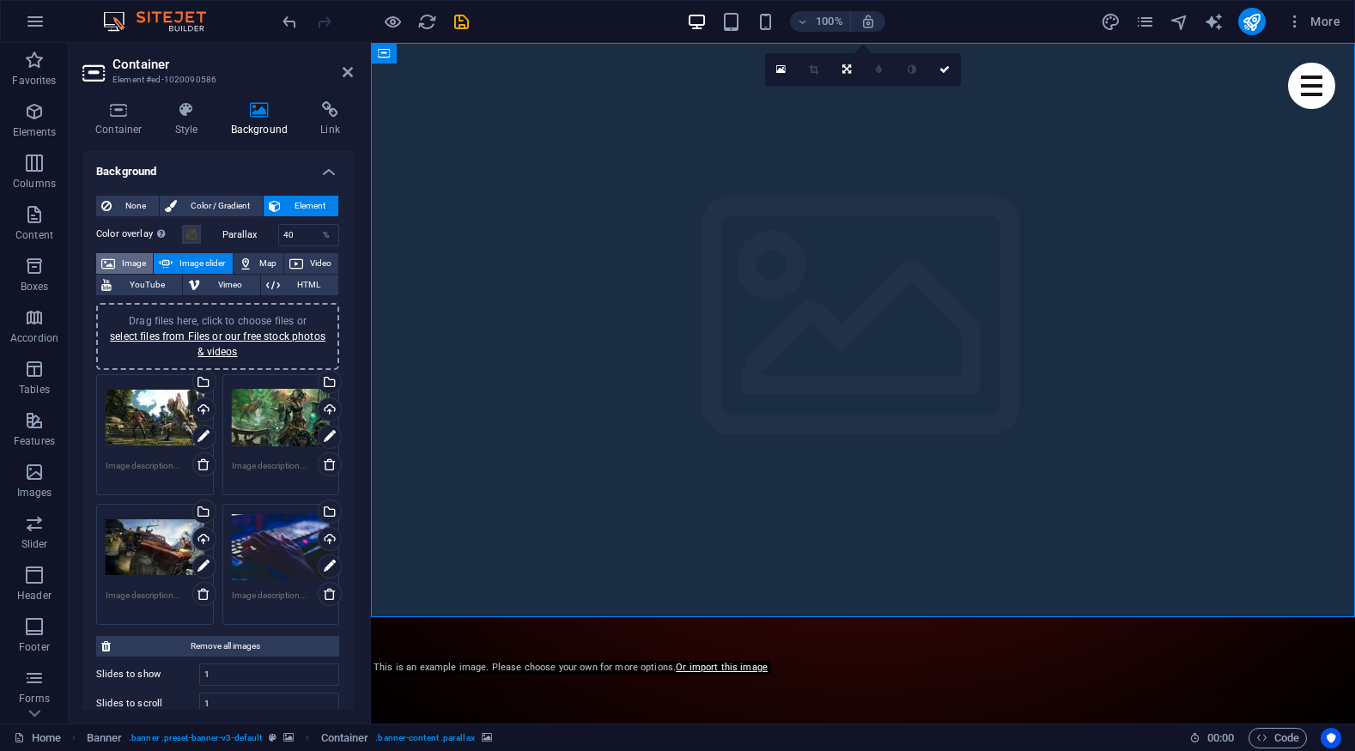
click at [108, 265] on icon at bounding box center [108, 263] width 14 height 21
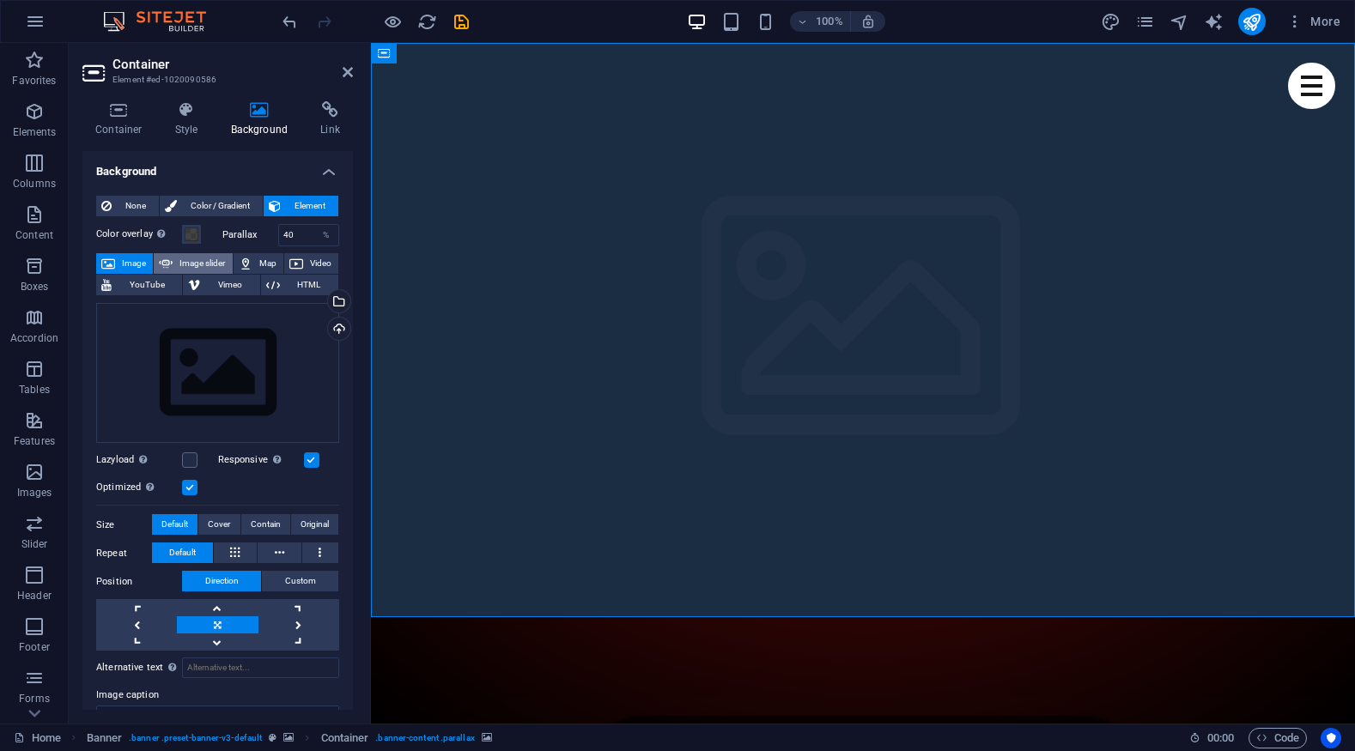
scroll to position [4, 0]
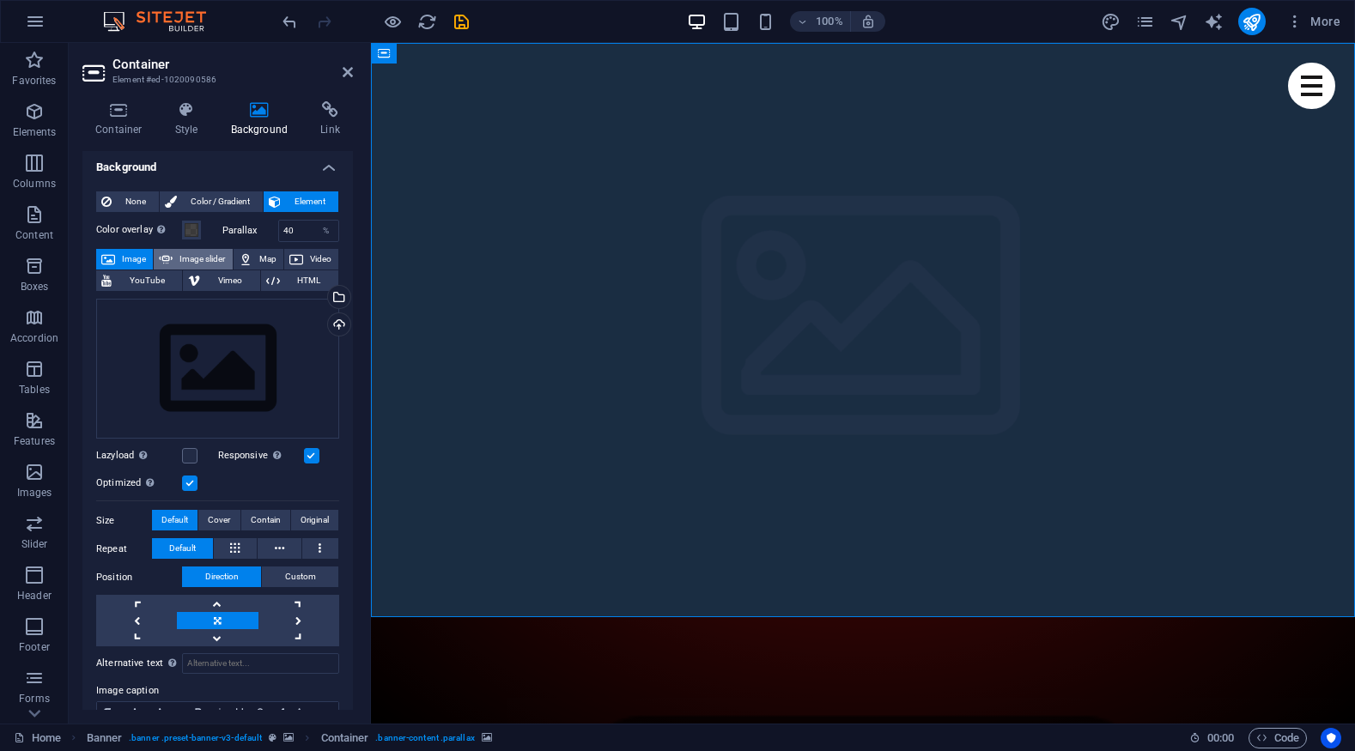
click at [197, 262] on span "Image slider" at bounding box center [202, 259] width 49 height 21
select select "ms"
select select "s"
select select "progressive"
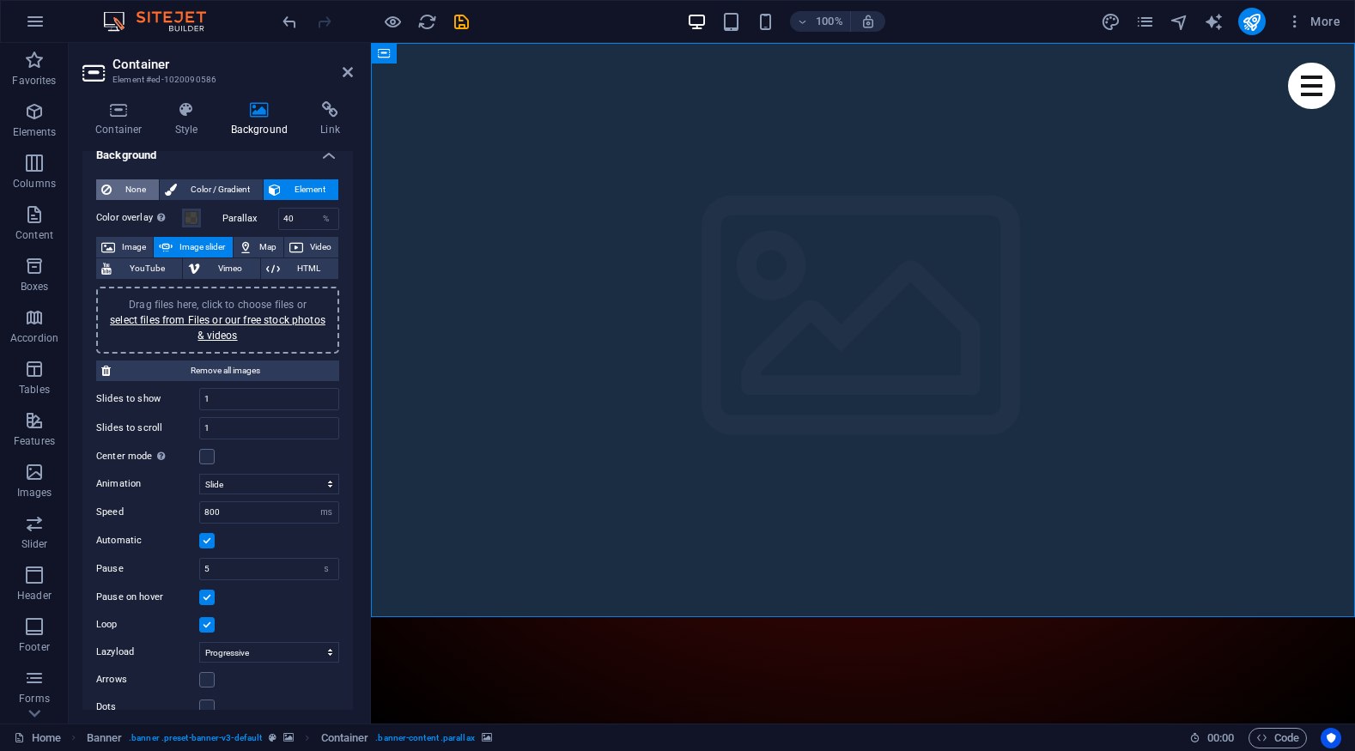
scroll to position [14, 0]
click at [126, 191] on span "None" at bounding box center [135, 192] width 37 height 21
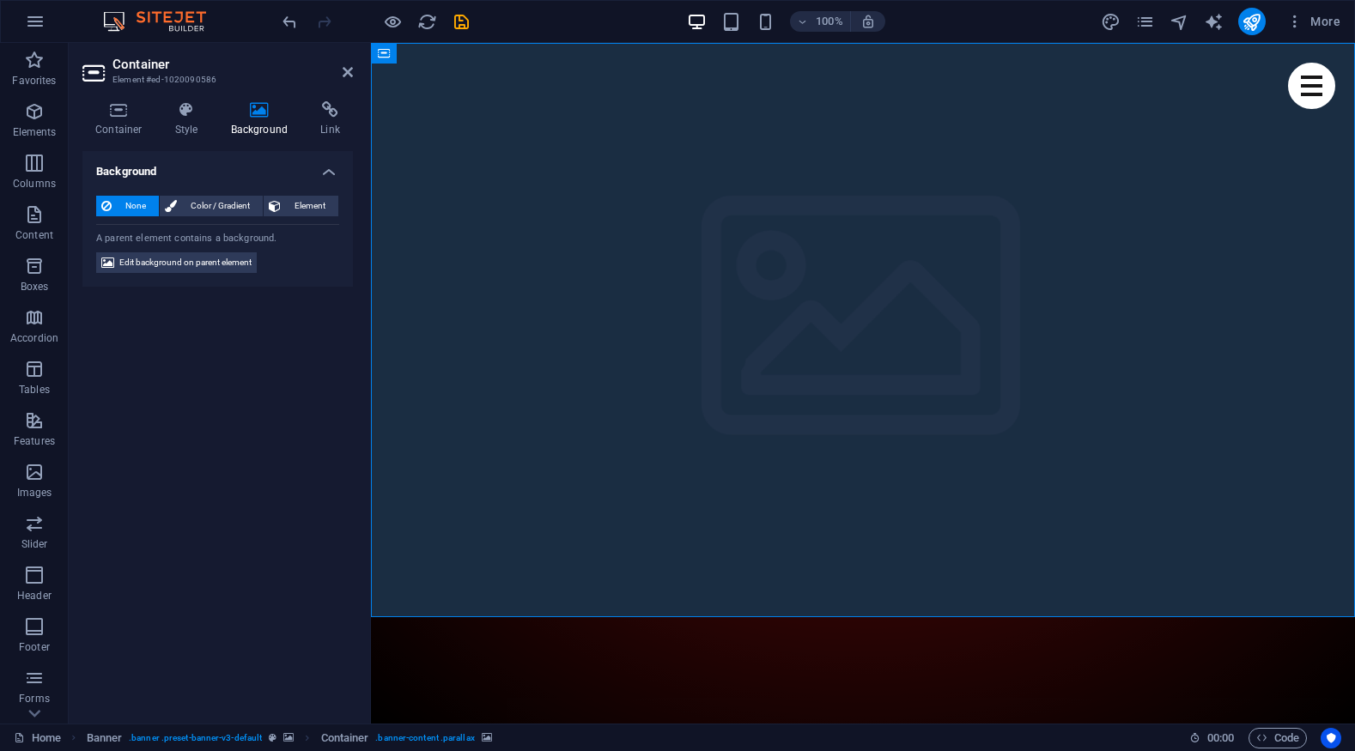
scroll to position [0, 0]
click at [210, 205] on span "Color / Gradient" at bounding box center [220, 206] width 76 height 21
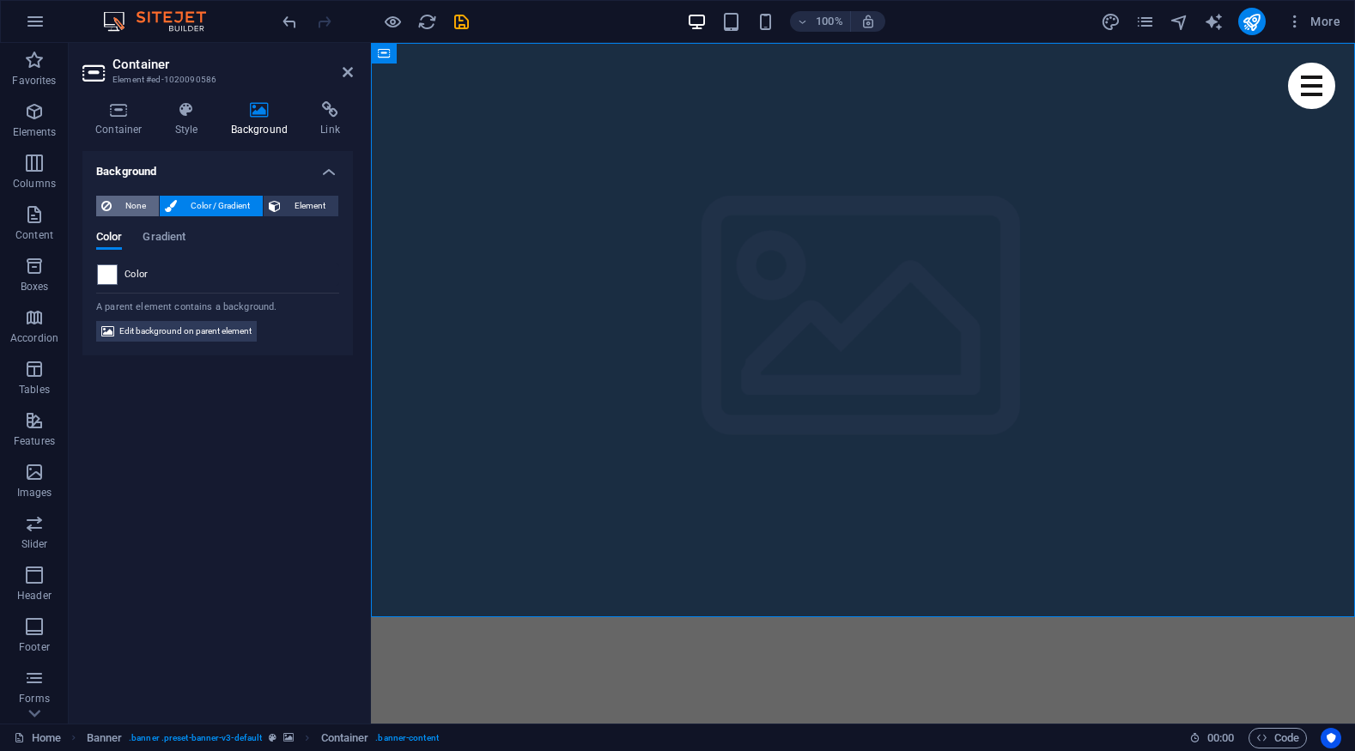
click at [137, 209] on span "None" at bounding box center [135, 206] width 37 height 21
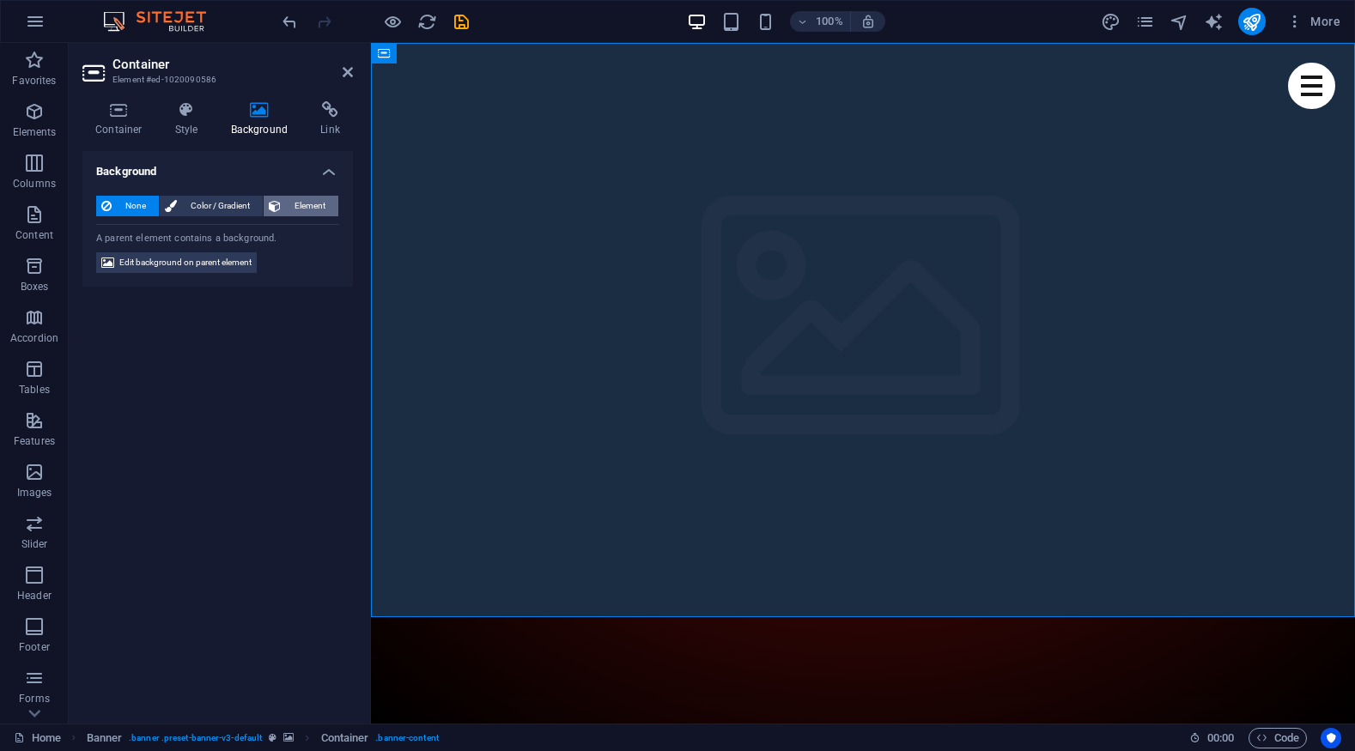
click at [288, 209] on span "Element" at bounding box center [309, 206] width 47 height 21
select select "ms"
select select "s"
select select "progressive"
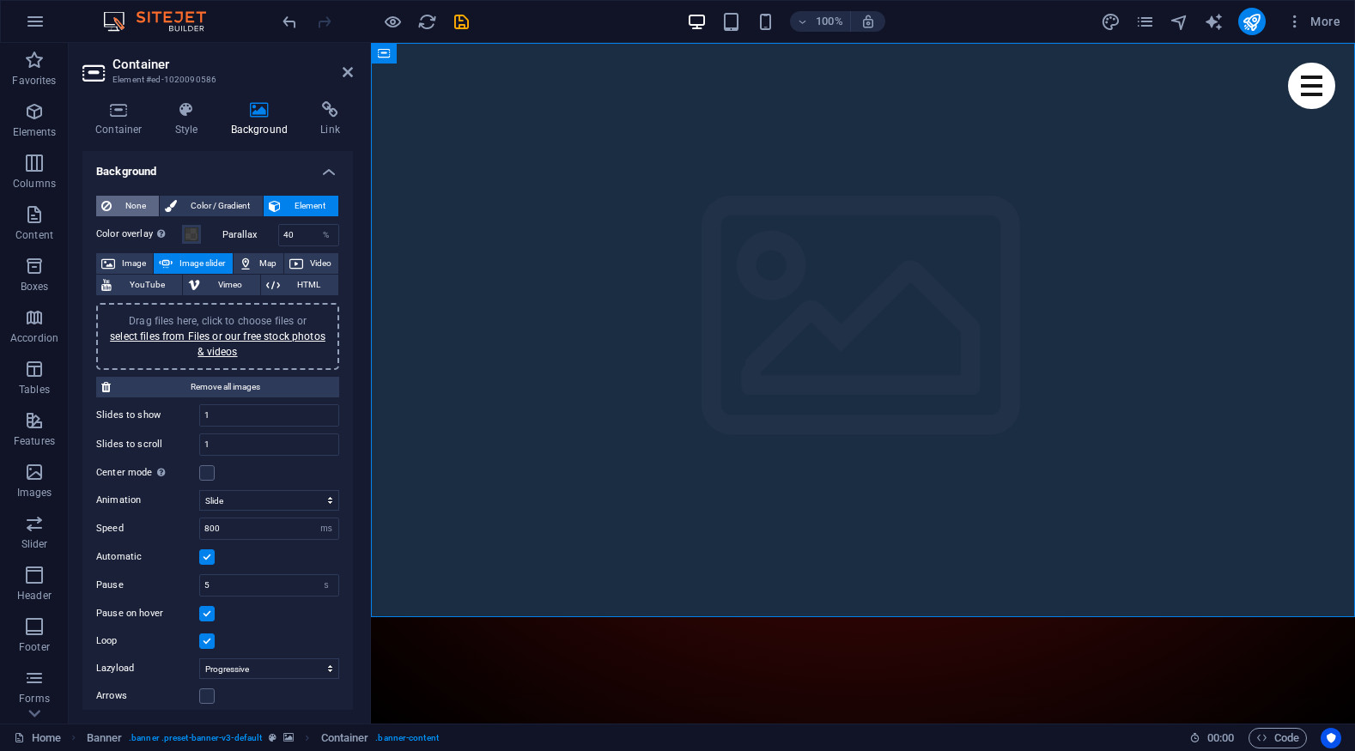
click at [133, 212] on span "None" at bounding box center [135, 206] width 37 height 21
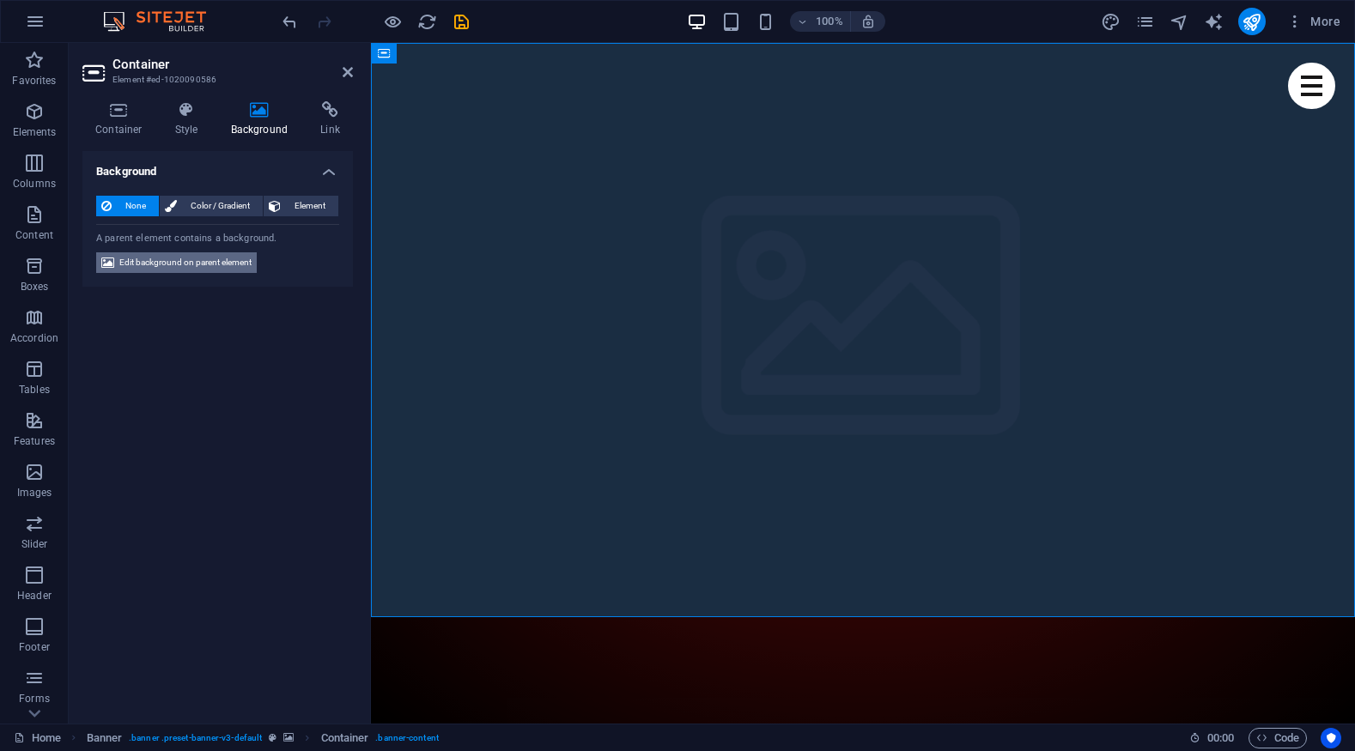
click at [138, 267] on span "Edit background on parent element" at bounding box center [185, 262] width 132 height 21
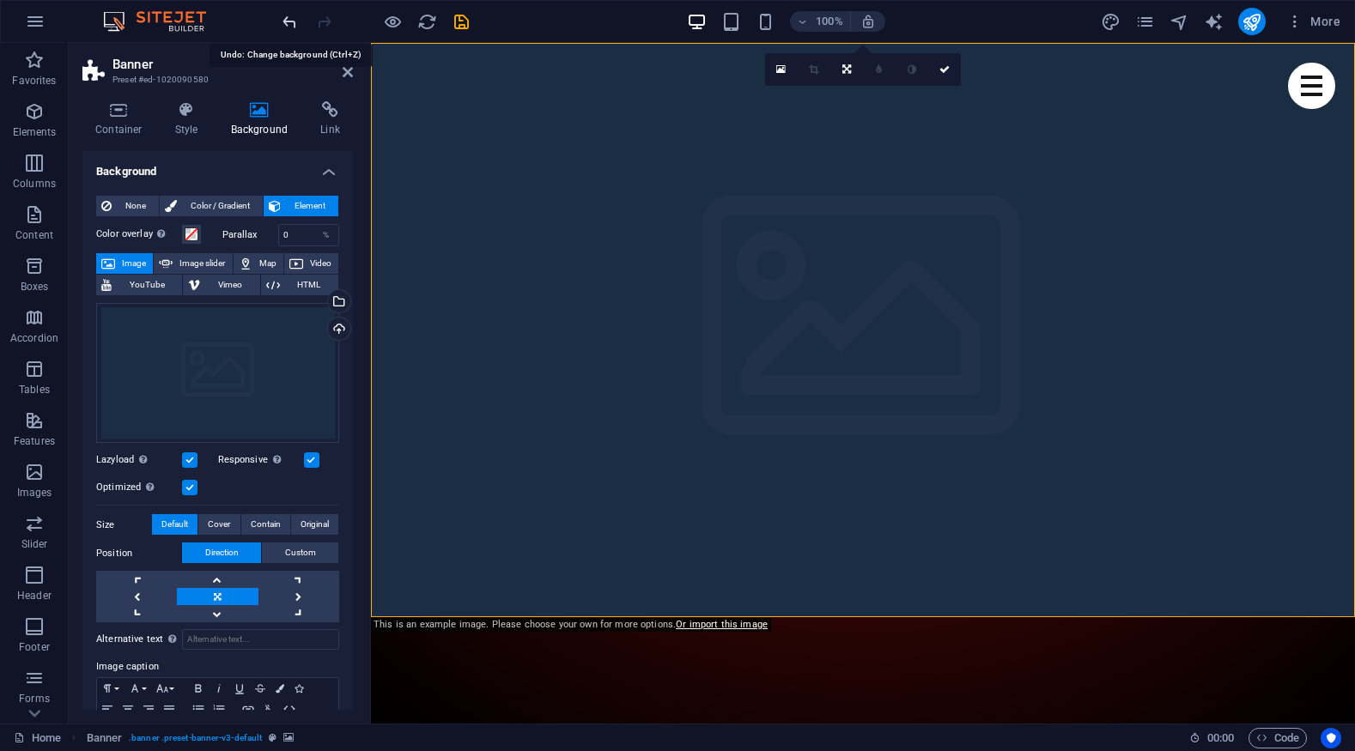
click at [290, 21] on icon "undo" at bounding box center [290, 22] width 20 height 20
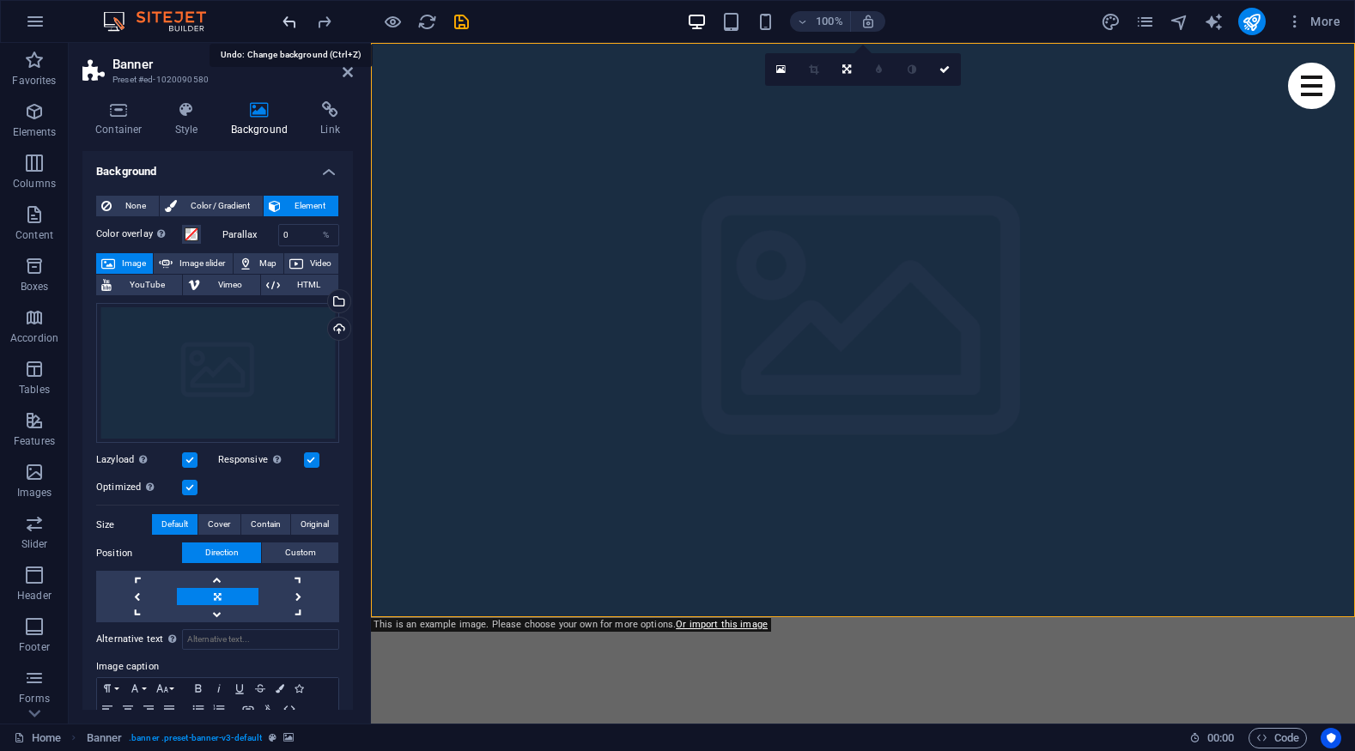
click at [288, 21] on icon "undo" at bounding box center [290, 22] width 20 height 20
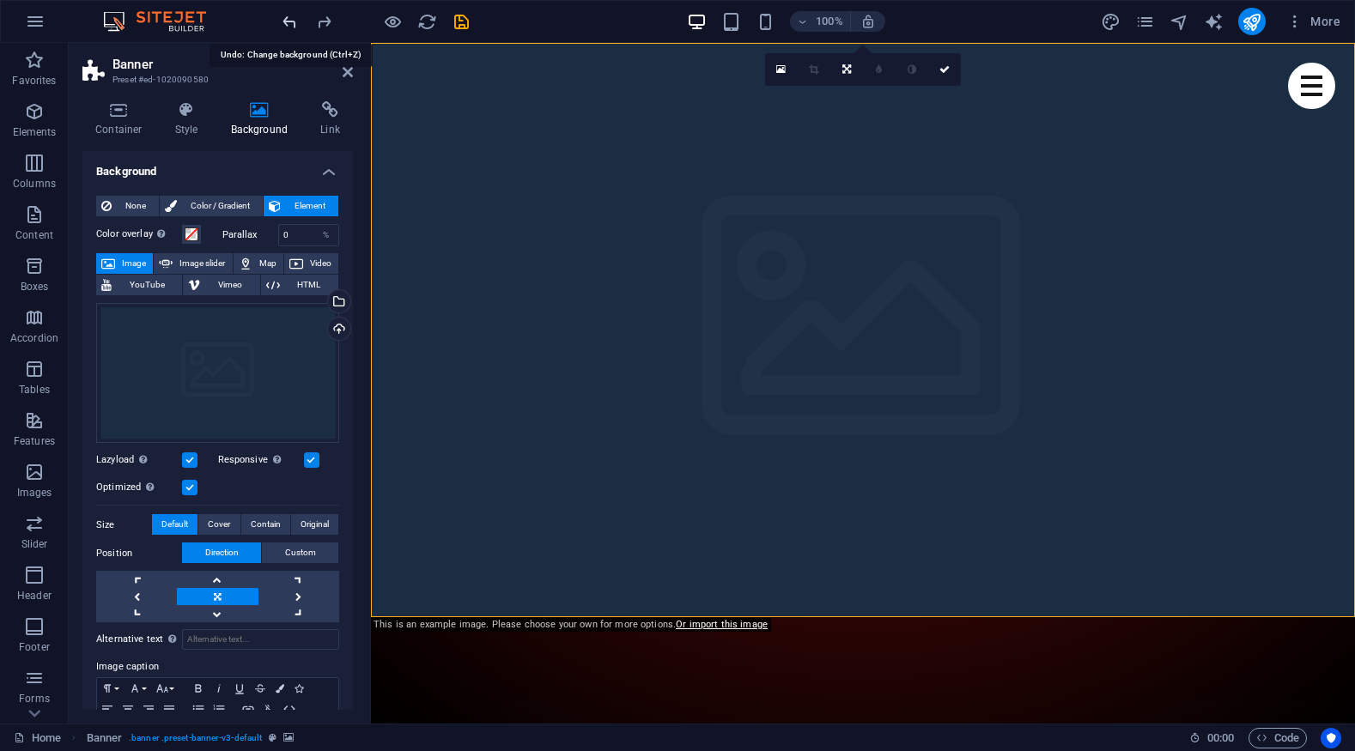
click at [288, 21] on icon "undo" at bounding box center [290, 22] width 20 height 20
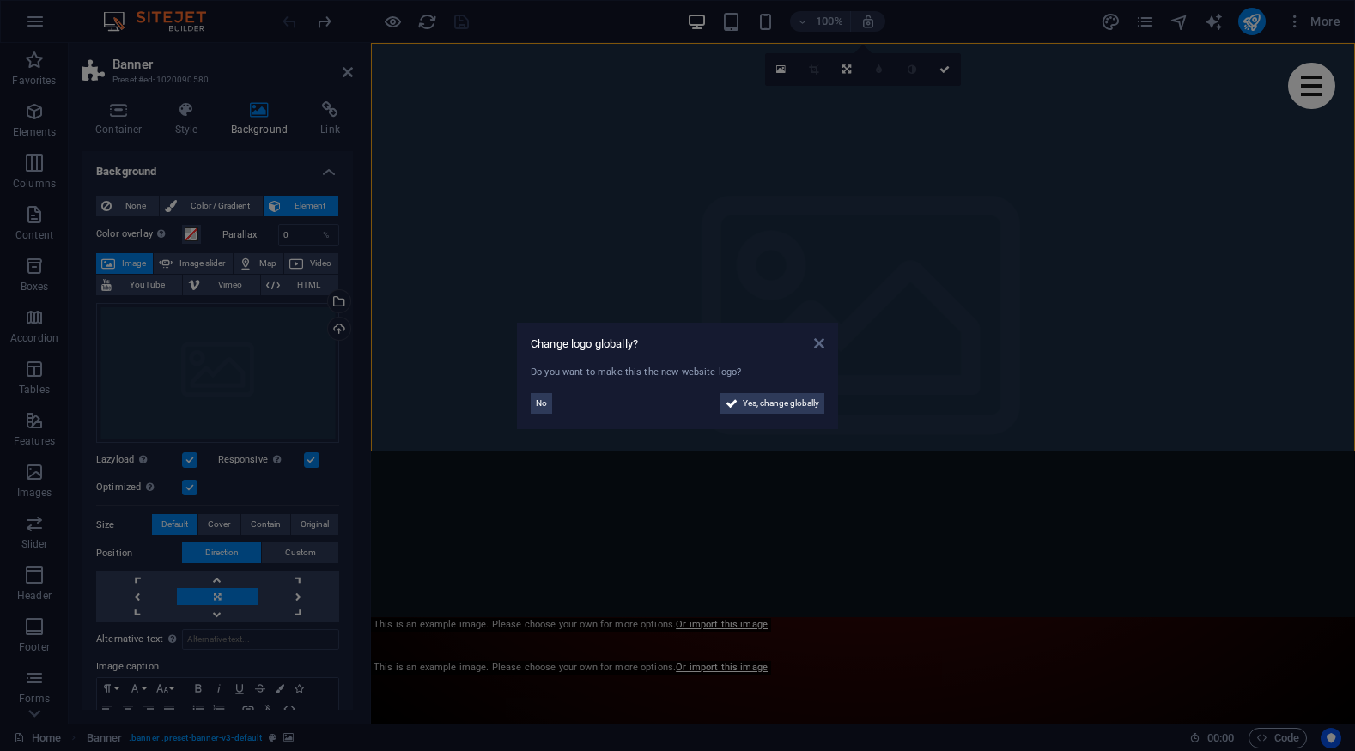
click at [816, 342] on icon at bounding box center [819, 344] width 10 height 14
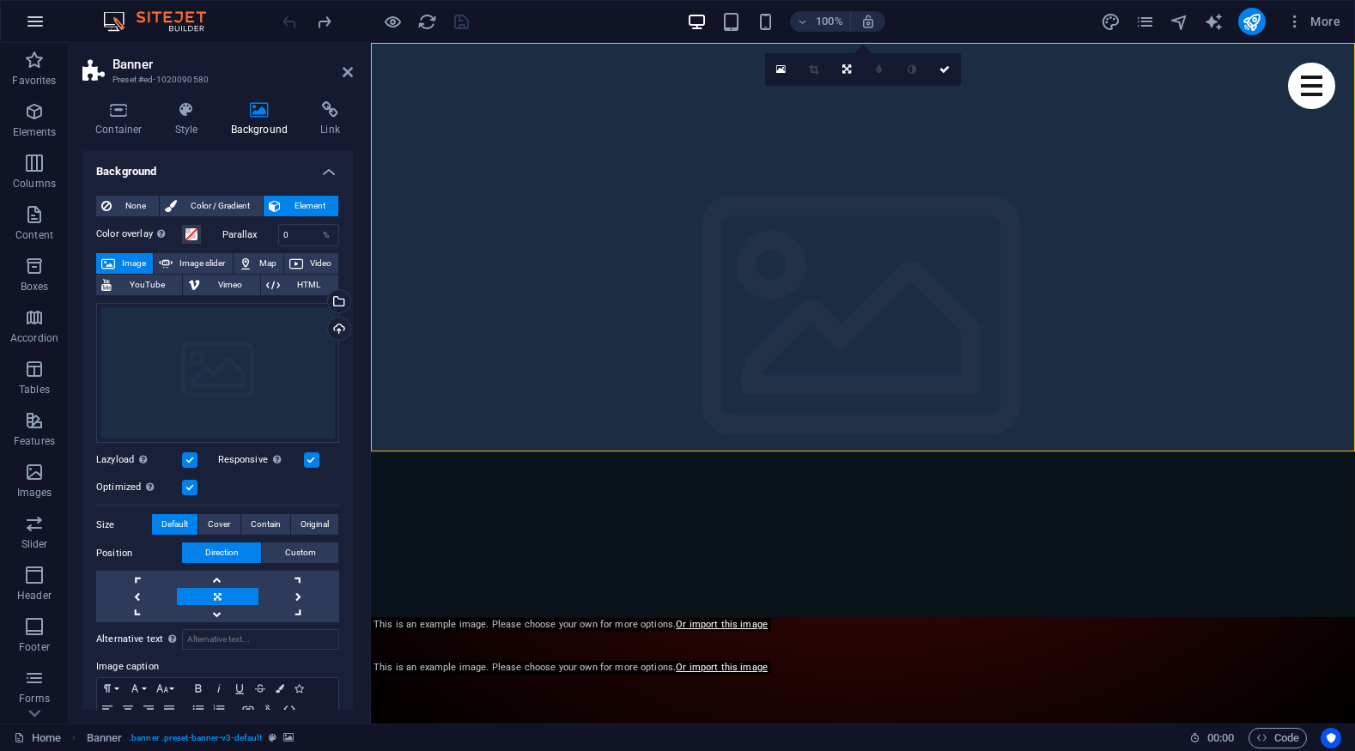
click at [39, 20] on icon "button" at bounding box center [35, 21] width 21 height 21
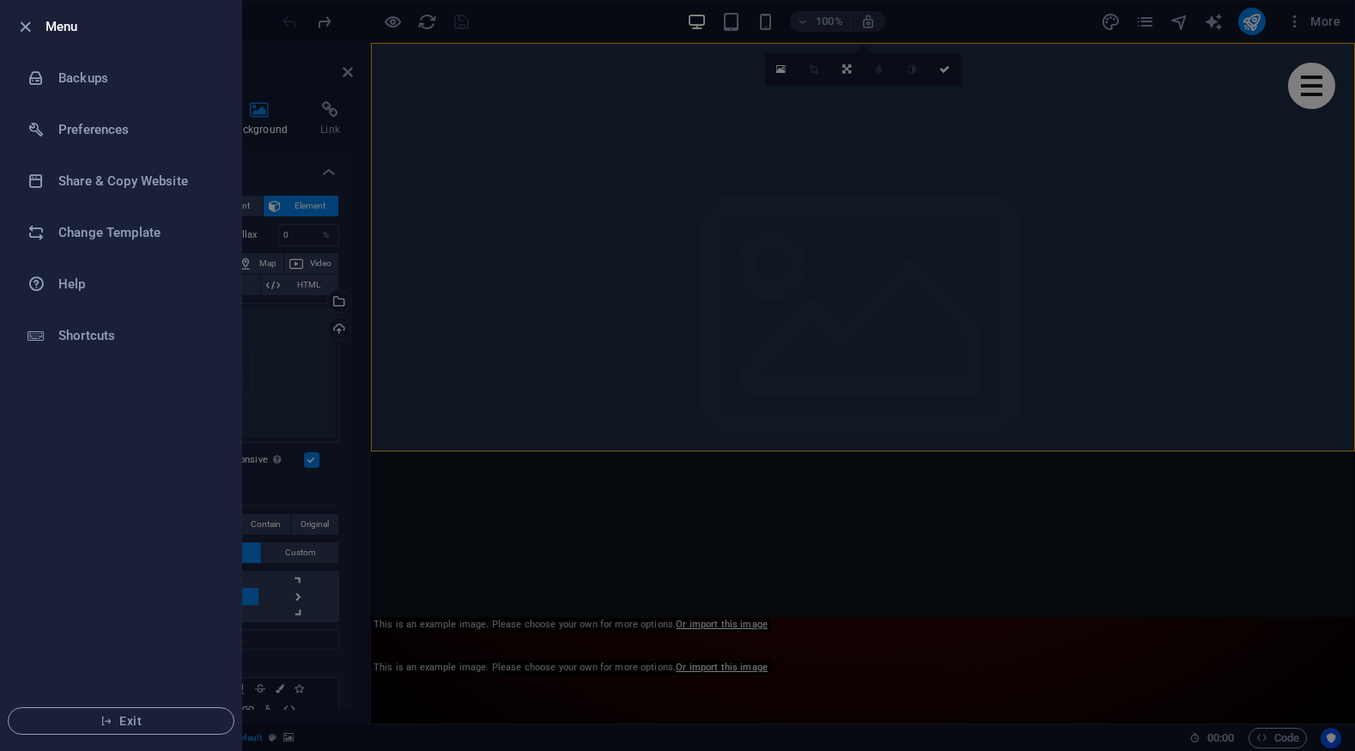
click at [63, 494] on ul "Menu Backups Preferences Share & Copy Website Change Template Help Shortcuts Ex…" at bounding box center [121, 376] width 240 height 750
click at [118, 723] on span "Exit" at bounding box center [120, 721] width 197 height 14
